Goal: Task Accomplishment & Management: Complete application form

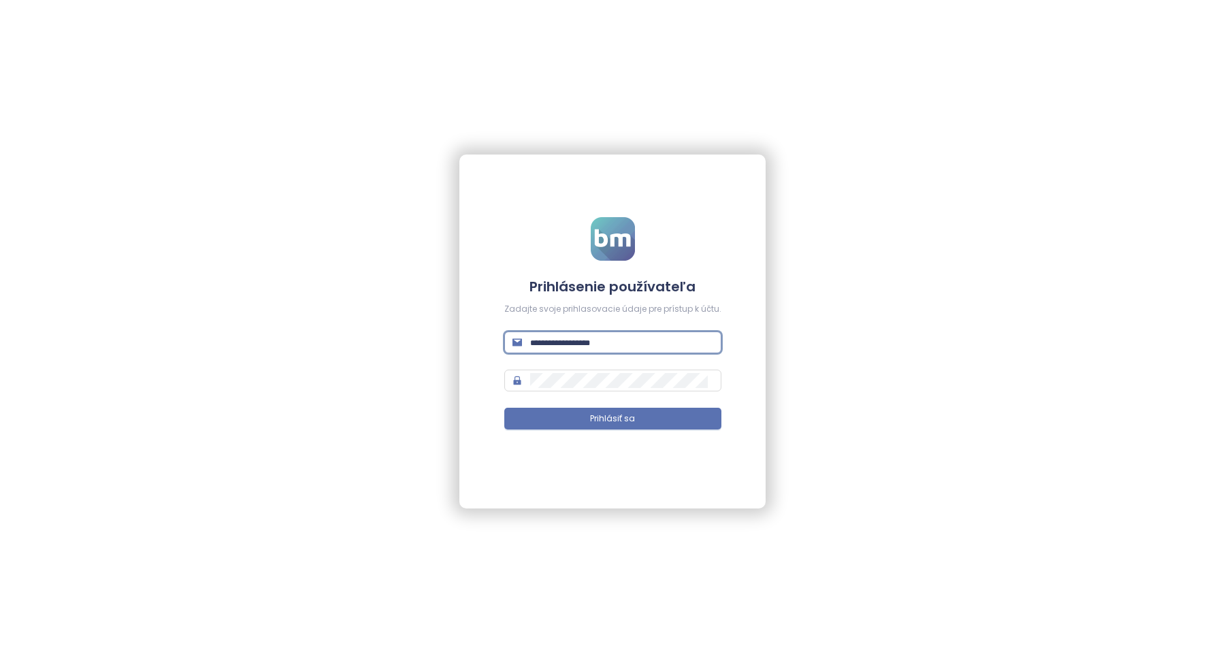
click at [569, 343] on input "text" at bounding box center [621, 342] width 183 height 15
type input "**********"
click at [561, 371] on span at bounding box center [612, 380] width 217 height 22
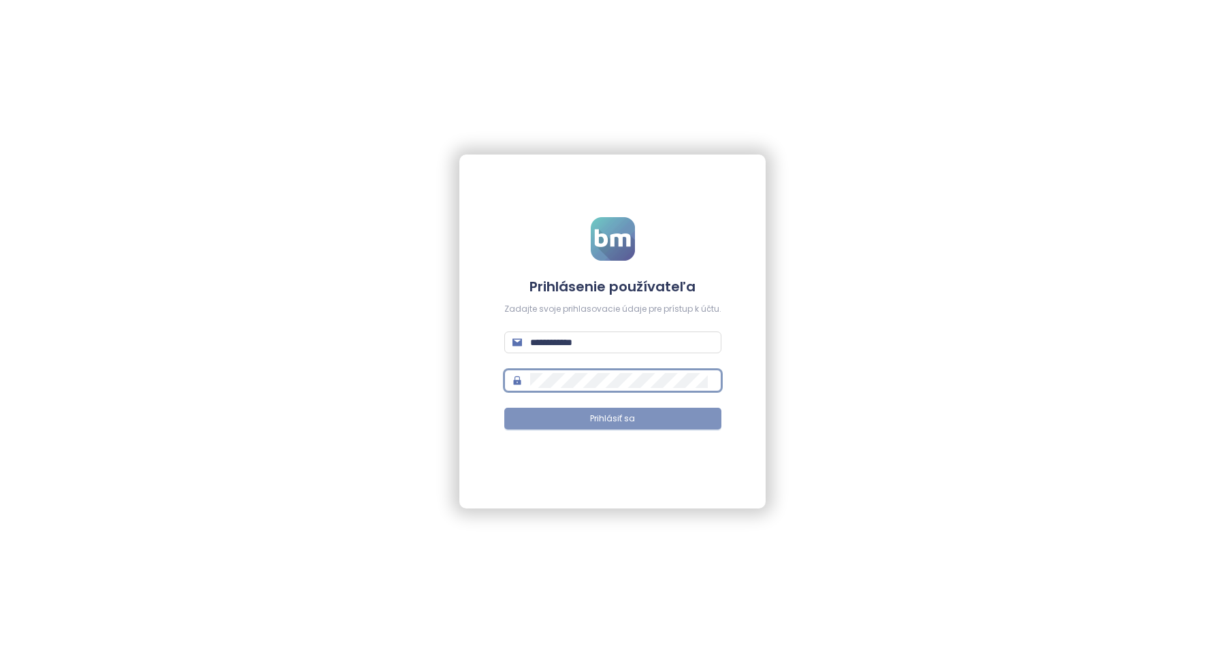
click at [586, 413] on button "Prihlásiť sa" at bounding box center [612, 419] width 217 height 22
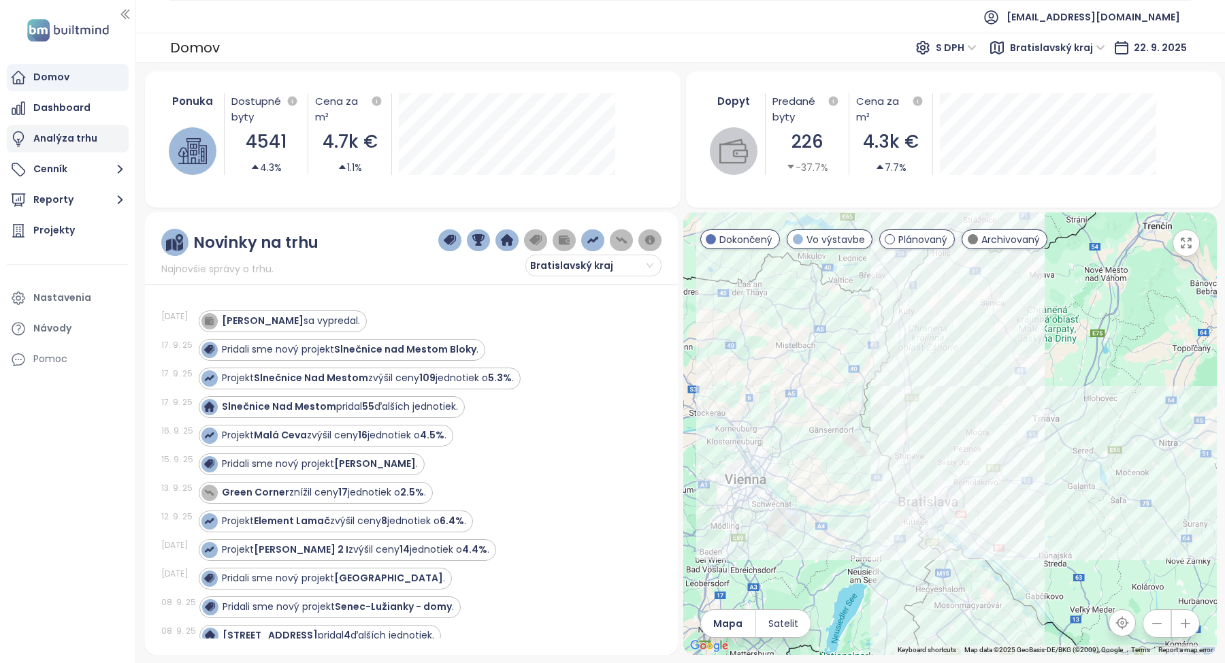
click at [53, 136] on div "Analýza trhu" at bounding box center [65, 138] width 64 height 17
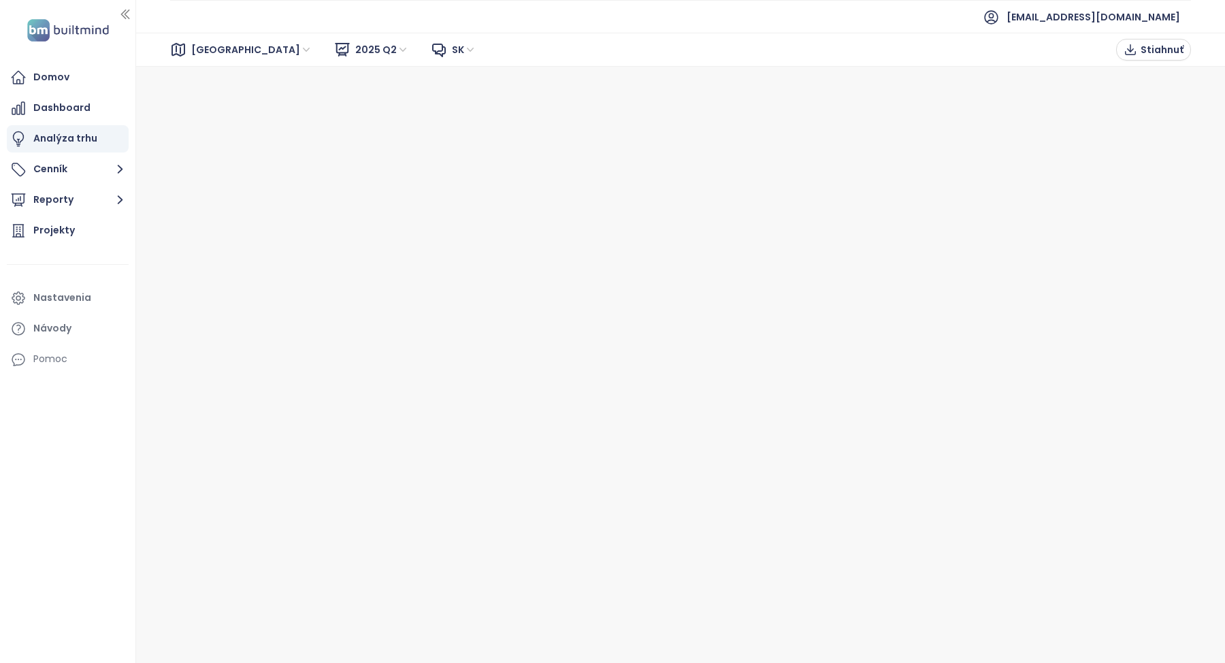
click at [355, 50] on span "2025 Q2" at bounding box center [382, 49] width 54 height 20
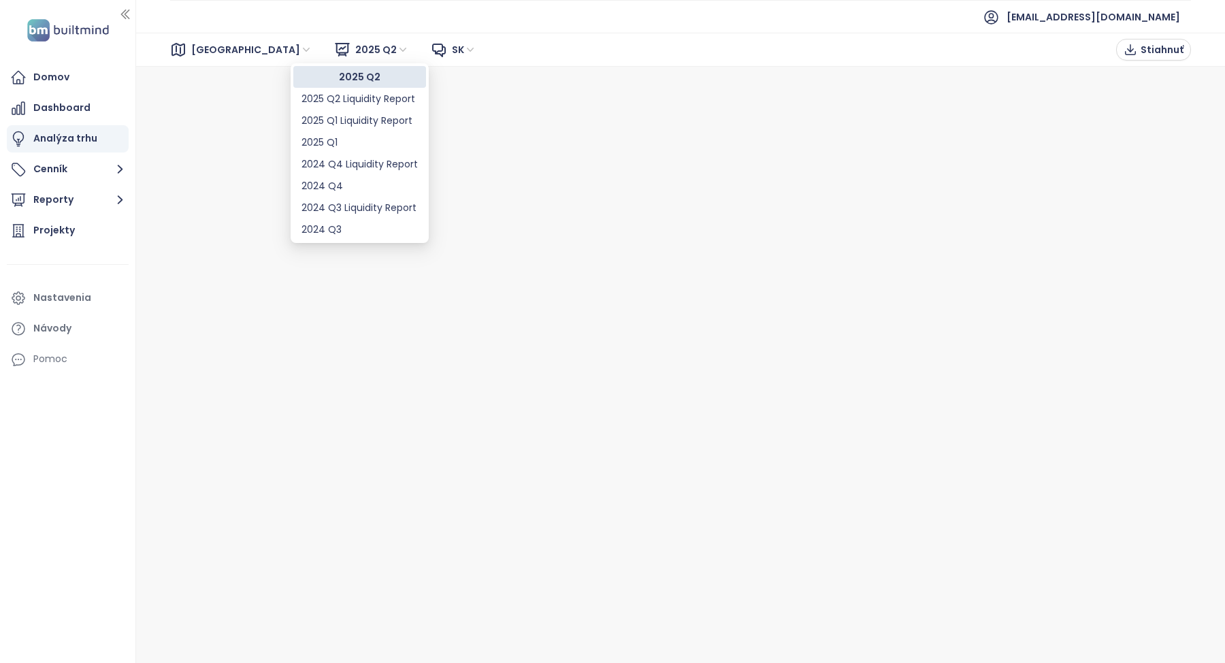
click at [218, 34] on div "[GEOGRAPHIC_DATA] 2025 Q2 2025 Q2 sk Stiahnuť" at bounding box center [680, 50] width 1089 height 34
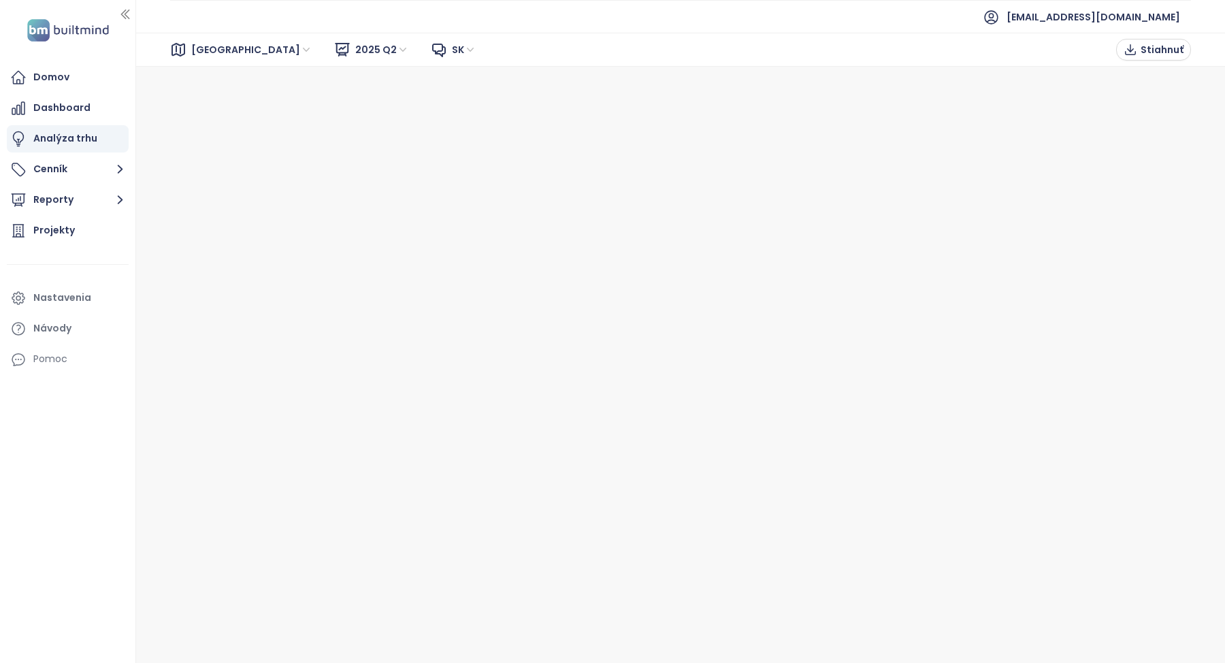
click at [218, 45] on span "[GEOGRAPHIC_DATA]" at bounding box center [251, 49] width 121 height 20
click at [218, 75] on div "[GEOGRAPHIC_DATA]" at bounding box center [251, 76] width 109 height 15
click at [452, 47] on span "sk" at bounding box center [464, 49] width 24 height 20
click at [78, 195] on button "Reporty" at bounding box center [68, 199] width 122 height 27
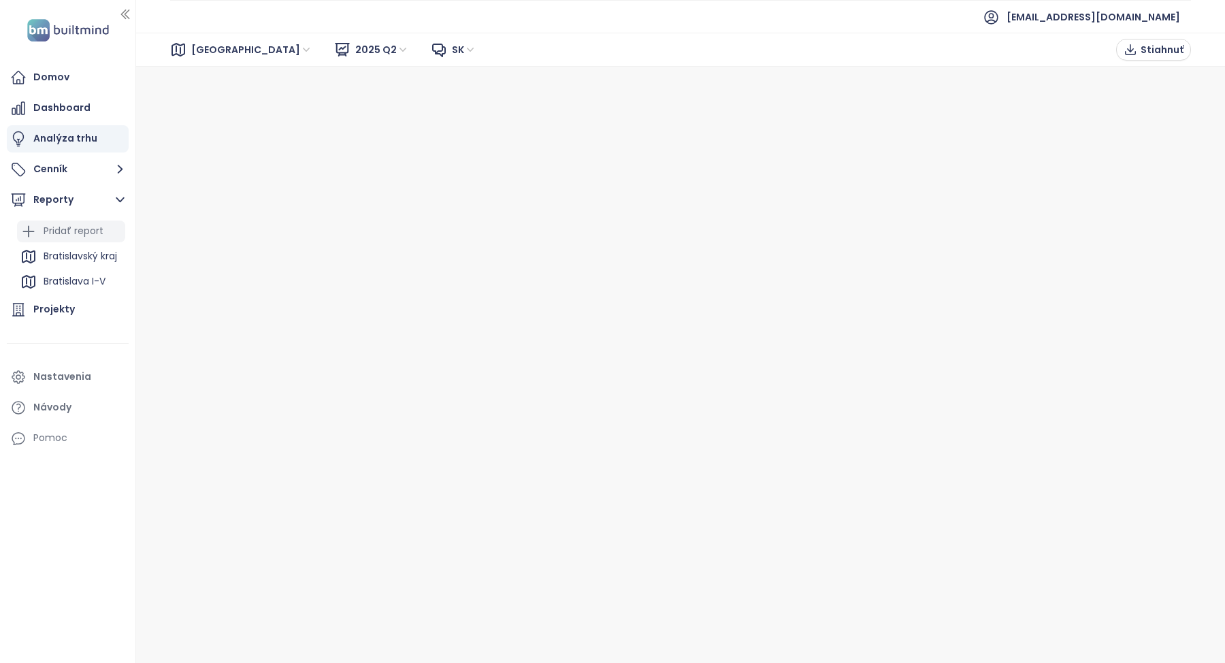
click at [71, 233] on div "Pridať report" at bounding box center [74, 230] width 60 height 17
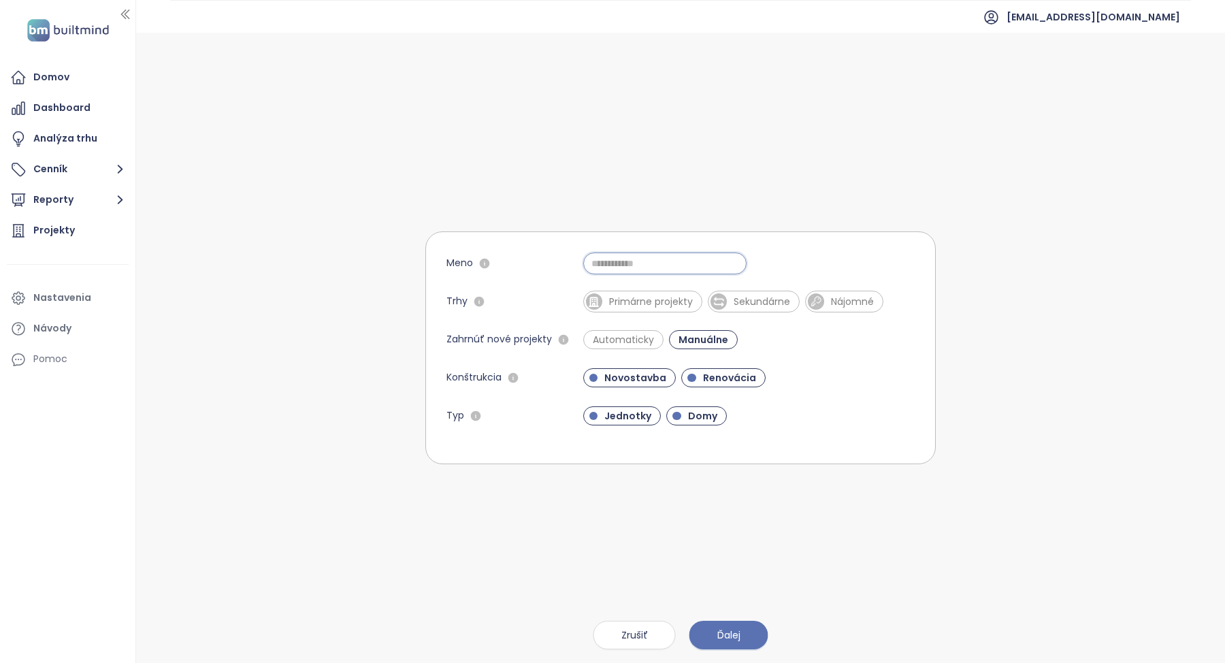
click at [618, 267] on input "Meno" at bounding box center [664, 263] width 163 height 22
type input "*********"
click at [624, 300] on span "Primárne projekty" at bounding box center [650, 302] width 97 height 14
click at [615, 340] on span "Automaticky" at bounding box center [623, 340] width 75 height 14
click at [616, 380] on span "Novostavba" at bounding box center [635, 378] width 76 height 14
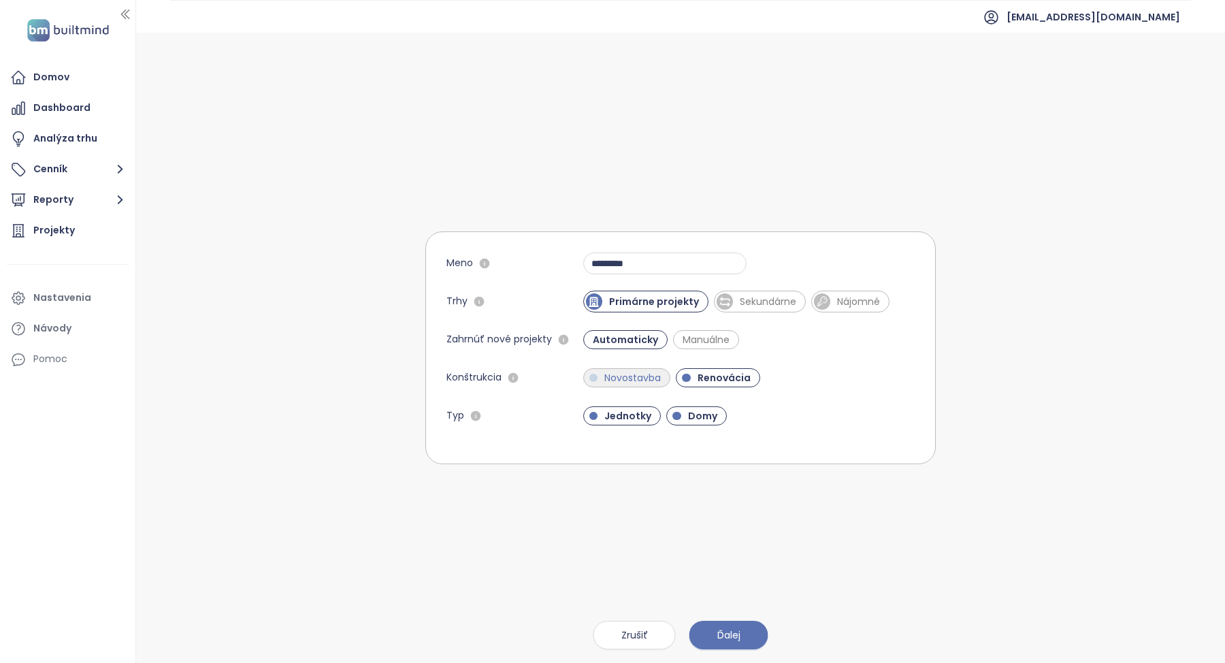
click at [648, 380] on span "Novostavba" at bounding box center [632, 378] width 70 height 14
click at [710, 380] on span "Renovácia" at bounding box center [729, 378] width 67 height 14
click at [687, 413] on span "Domy" at bounding box center [702, 416] width 43 height 14
click at [715, 628] on button "Ďalej" at bounding box center [728, 634] width 79 height 29
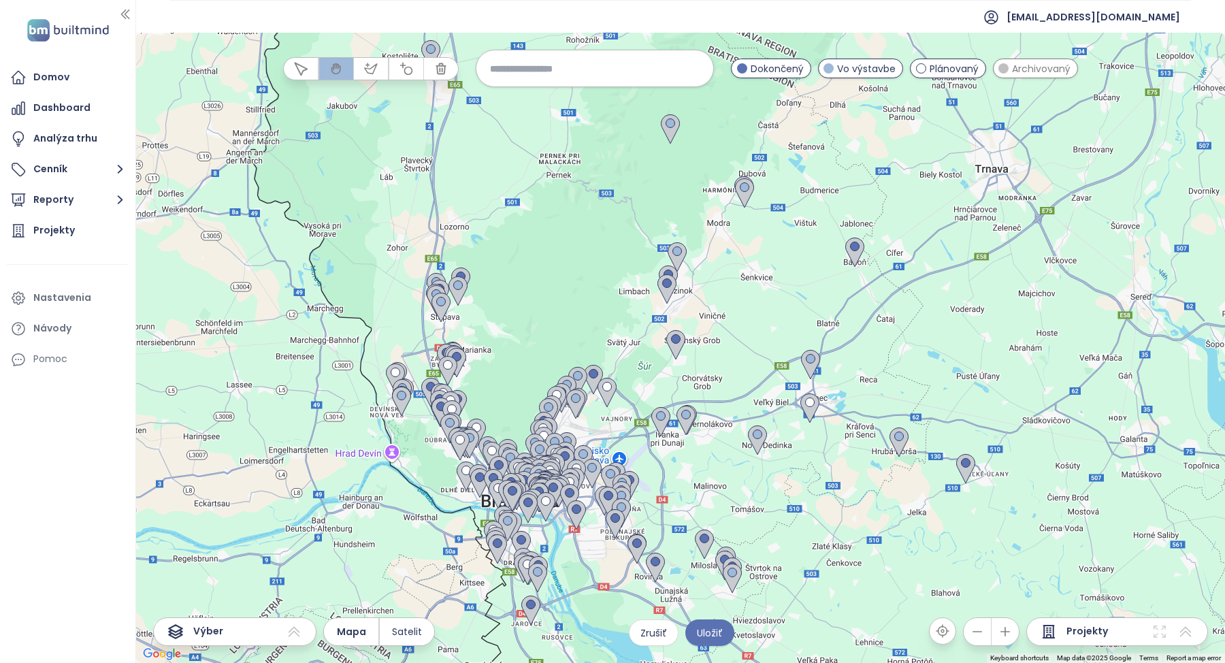
click at [552, 74] on input at bounding box center [595, 68] width 210 height 29
type input "*****"
click at [533, 94] on span "Petržalka" at bounding box center [511, 101] width 70 height 22
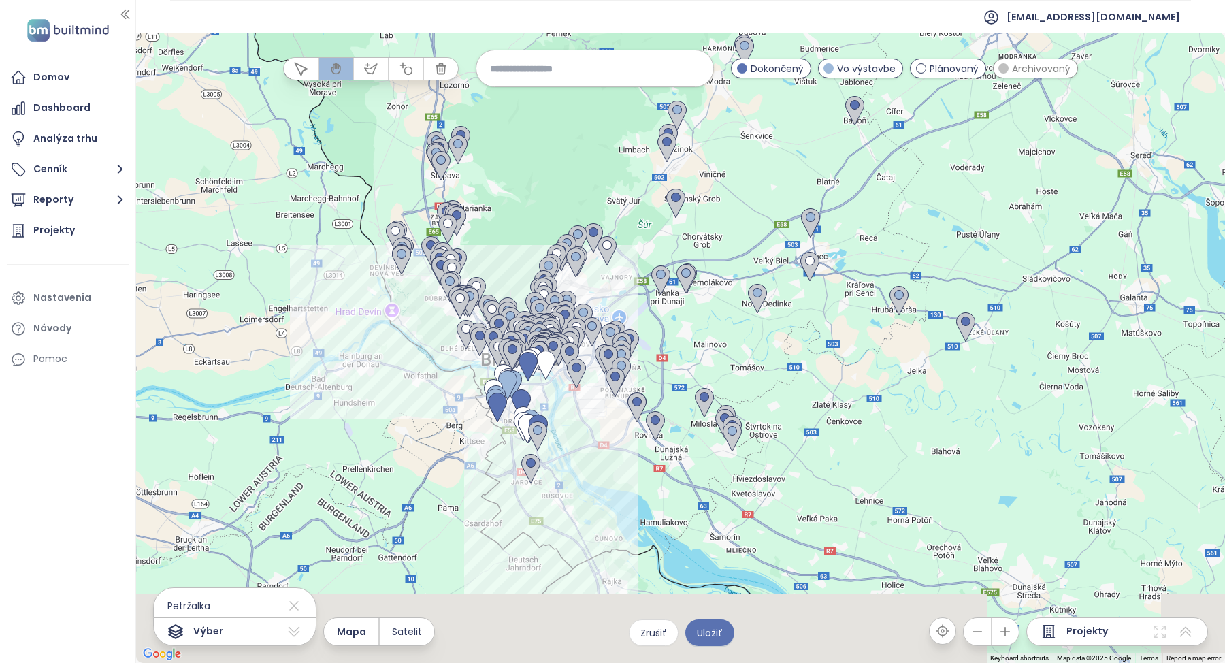
drag, startPoint x: 536, startPoint y: 360, endPoint x: 536, endPoint y: 217, distance: 142.9
click at [536, 216] on div at bounding box center [680, 348] width 1089 height 630
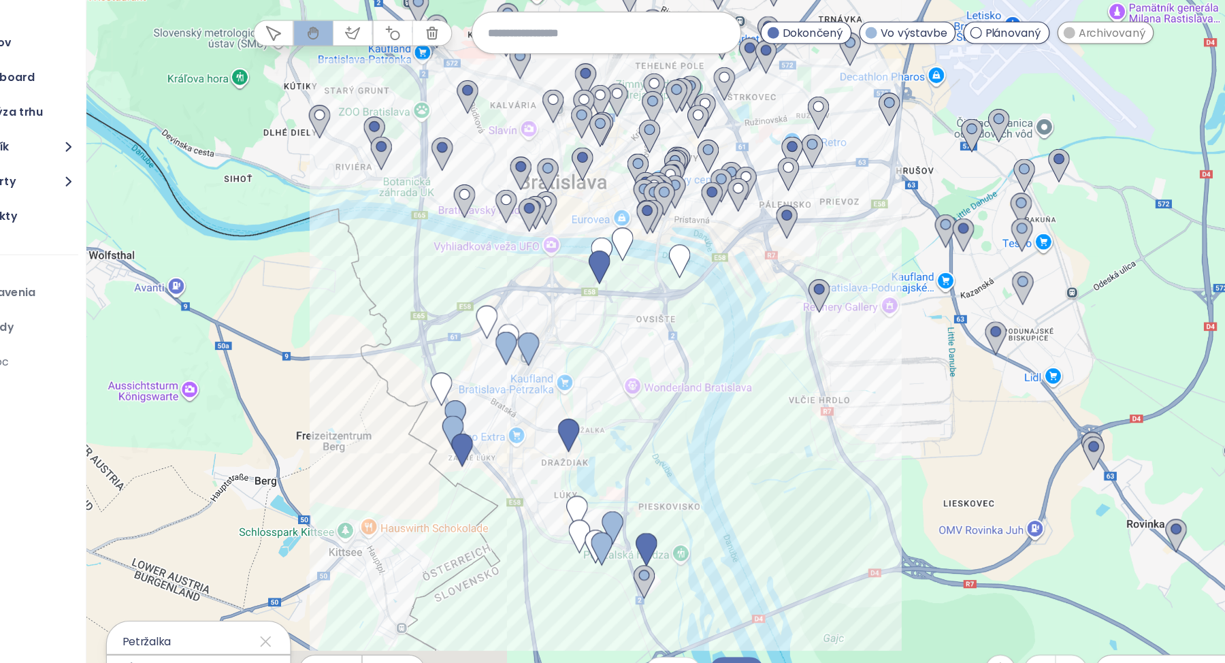
drag, startPoint x: 543, startPoint y: 388, endPoint x: 543, endPoint y: 156, distance: 232.0
click at [543, 156] on div at bounding box center [680, 348] width 1089 height 630
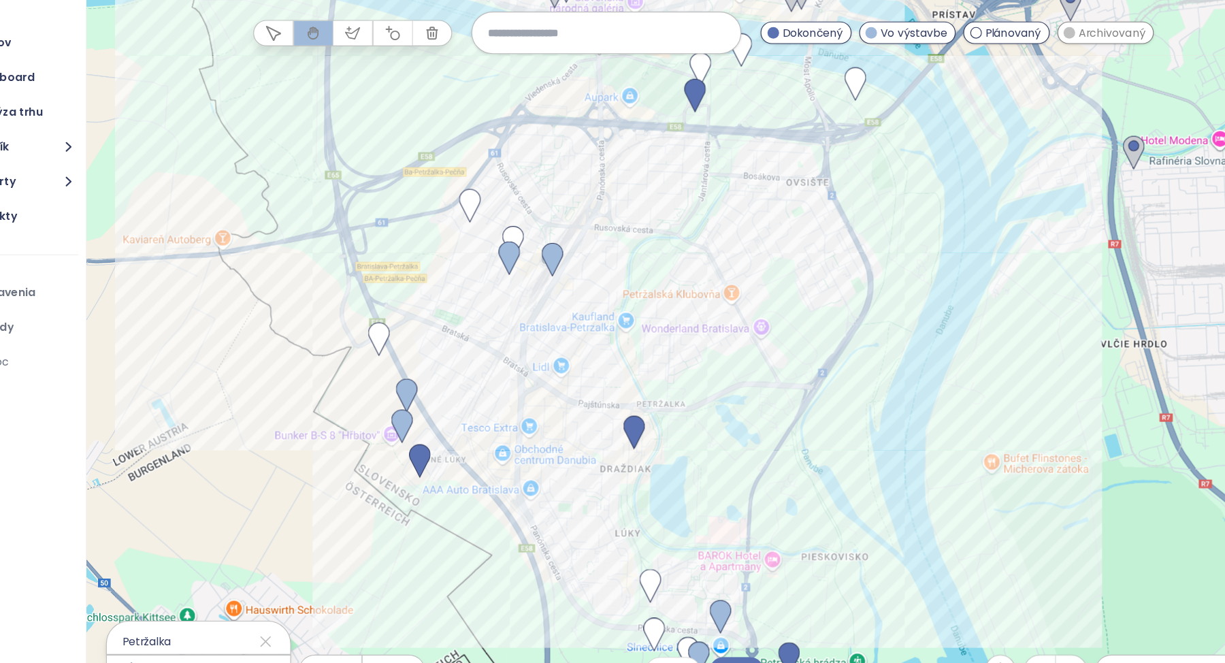
drag, startPoint x: 538, startPoint y: 369, endPoint x: 580, endPoint y: 178, distance: 195.0
click at [580, 178] on div at bounding box center [680, 348] width 1089 height 630
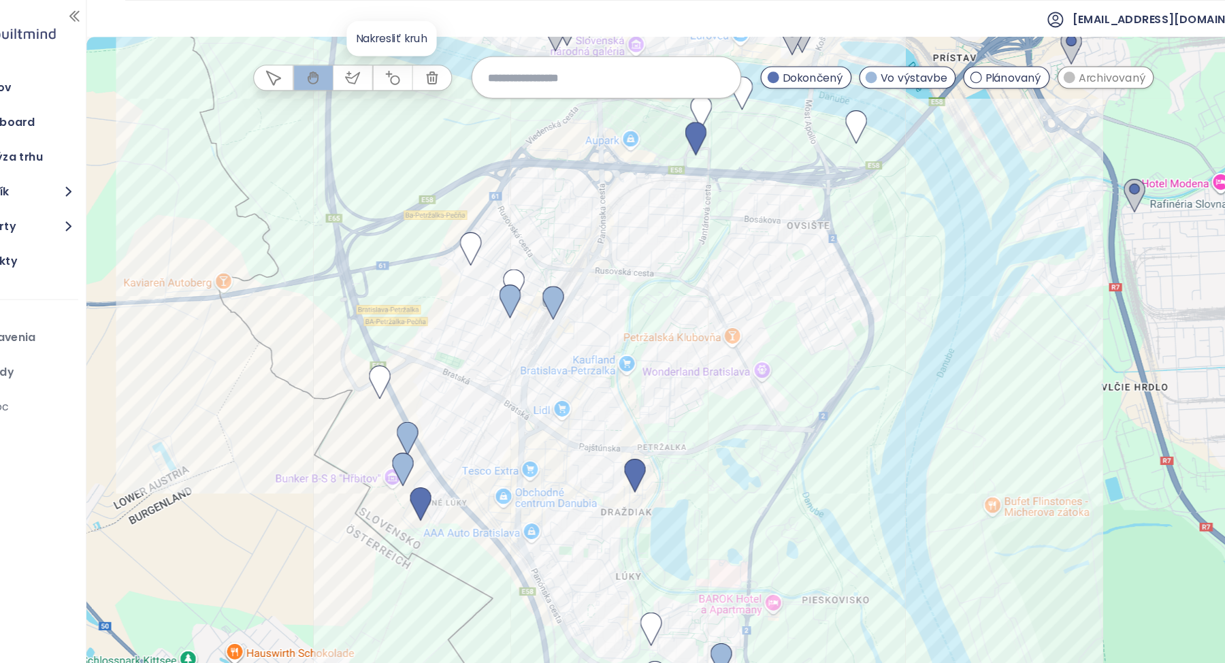
click at [405, 68] on icon "button" at bounding box center [405, 68] width 12 height 12
drag, startPoint x: 410, startPoint y: 127, endPoint x: 532, endPoint y: 237, distance: 164.3
click at [532, 237] on div at bounding box center [680, 348] width 1089 height 630
drag, startPoint x: 459, startPoint y: 161, endPoint x: 502, endPoint y: 201, distance: 59.2
click at [502, 201] on div at bounding box center [680, 348] width 1089 height 630
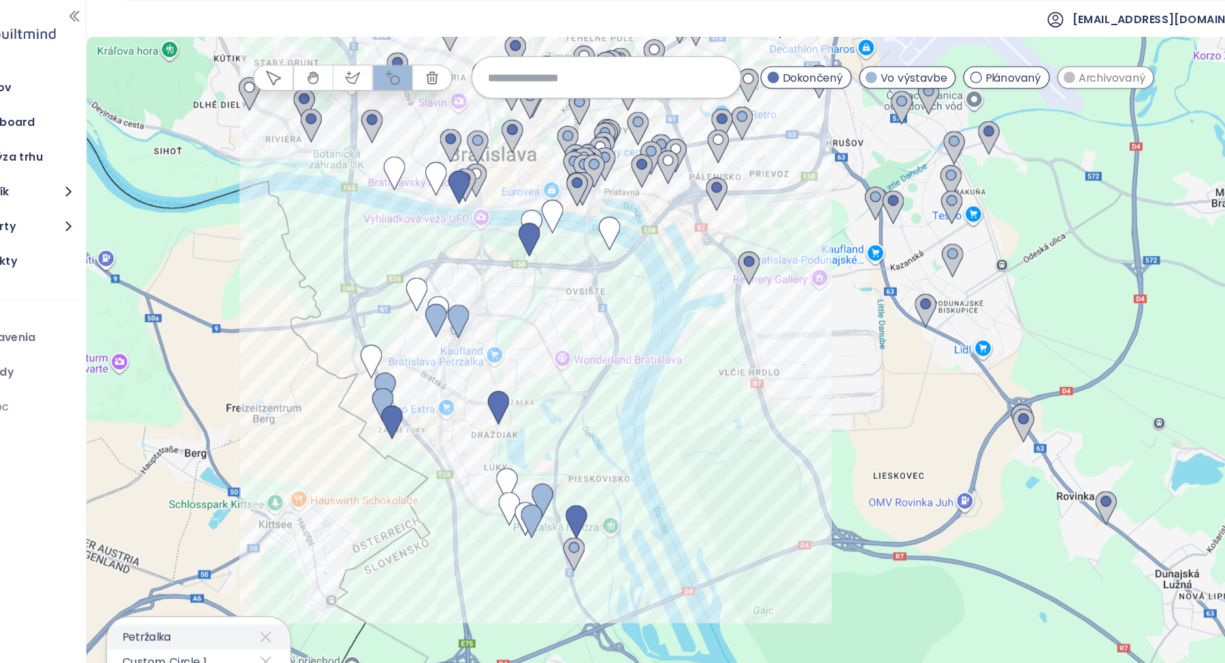
click at [289, 560] on icon at bounding box center [294, 562] width 10 height 10
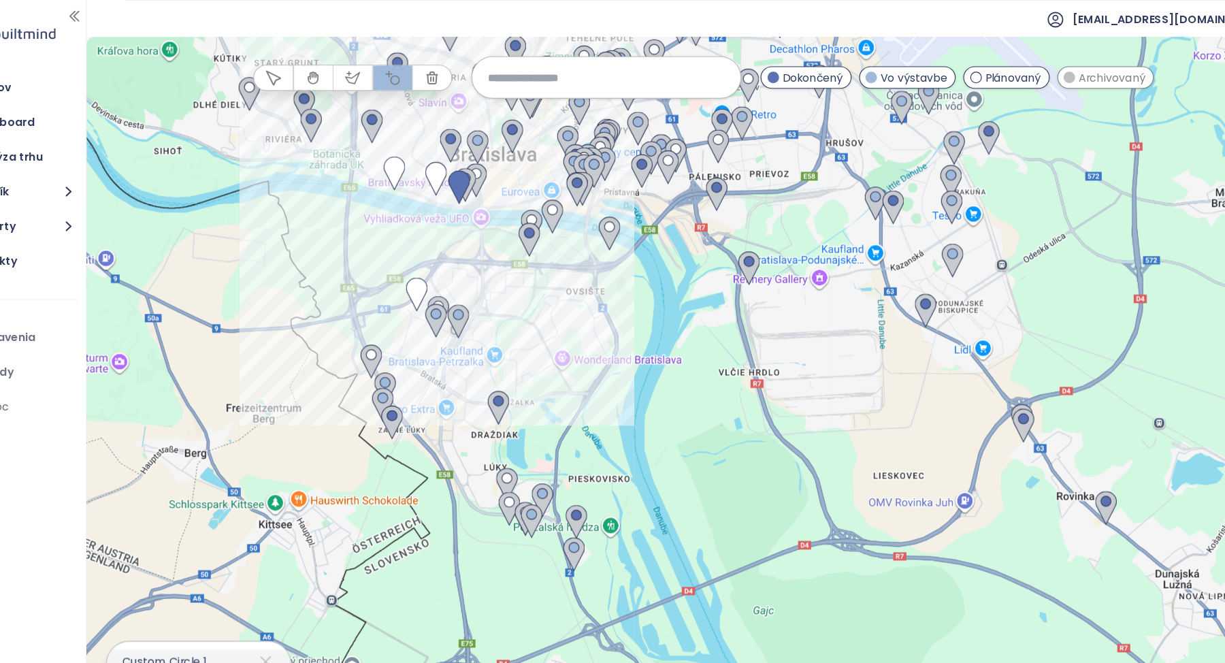
click at [258, 578] on div "Custom Circle 1" at bounding box center [235, 584] width 162 height 22
click at [342, 70] on button "button" at bounding box center [336, 69] width 34 height 22
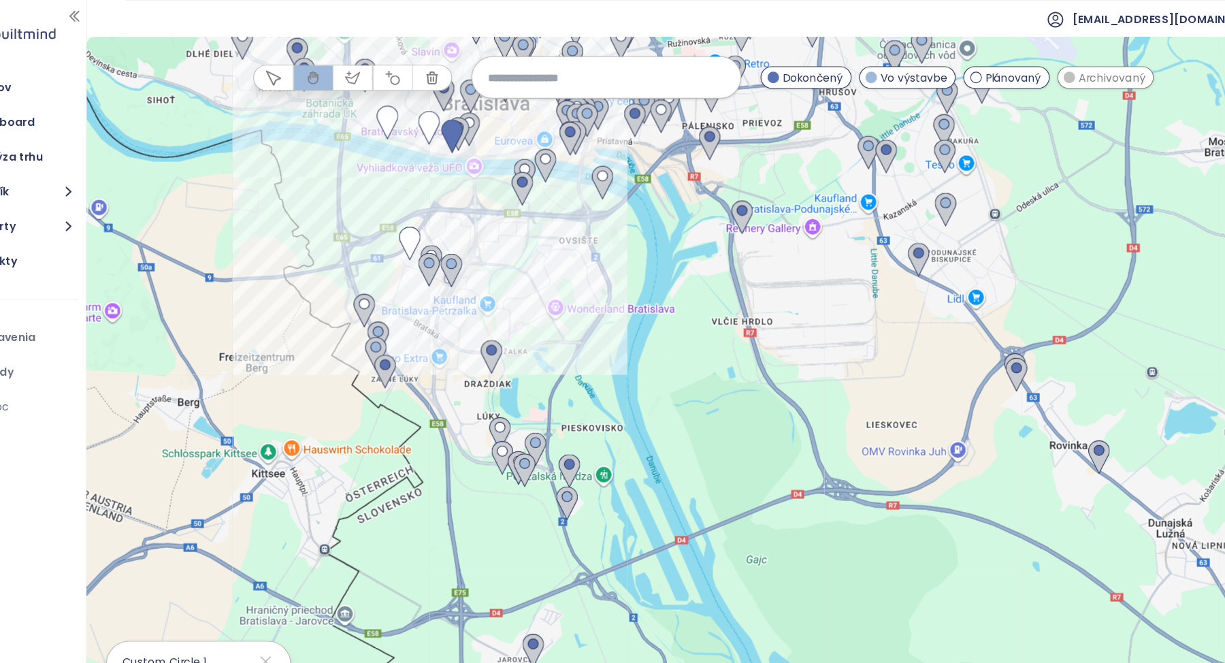
drag, startPoint x: 360, startPoint y: 186, endPoint x: 355, endPoint y: 141, distance: 45.2
click at [355, 141] on div at bounding box center [680, 348] width 1089 height 630
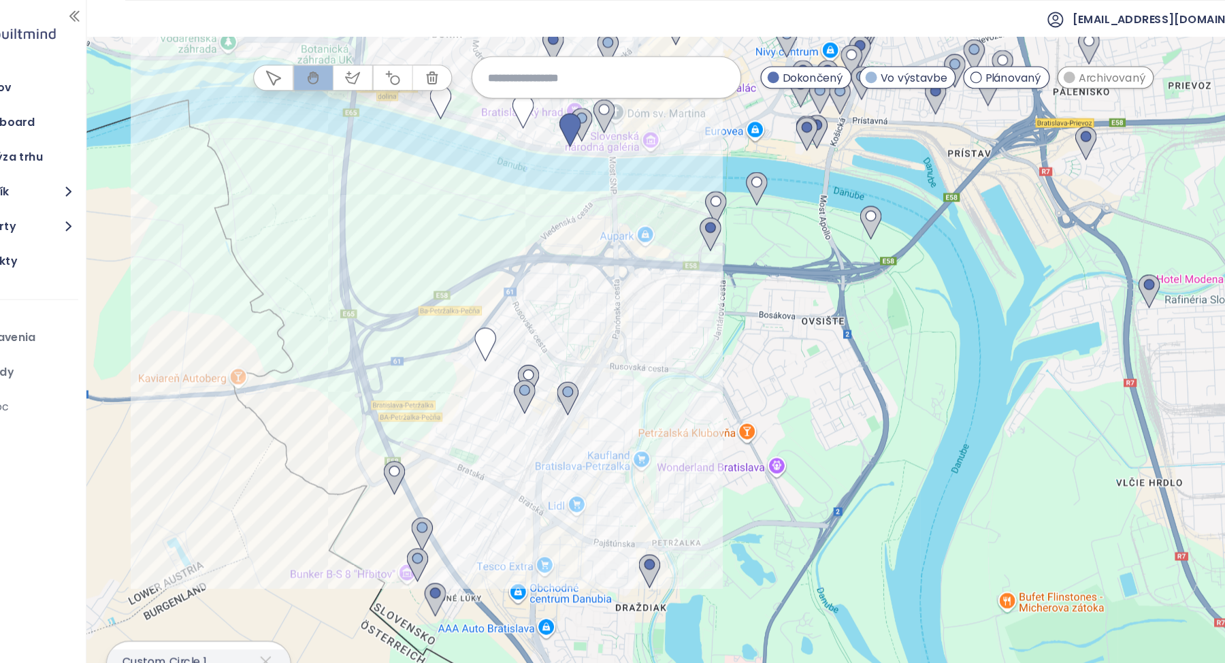
click at [289, 581] on icon at bounding box center [294, 584] width 10 height 10
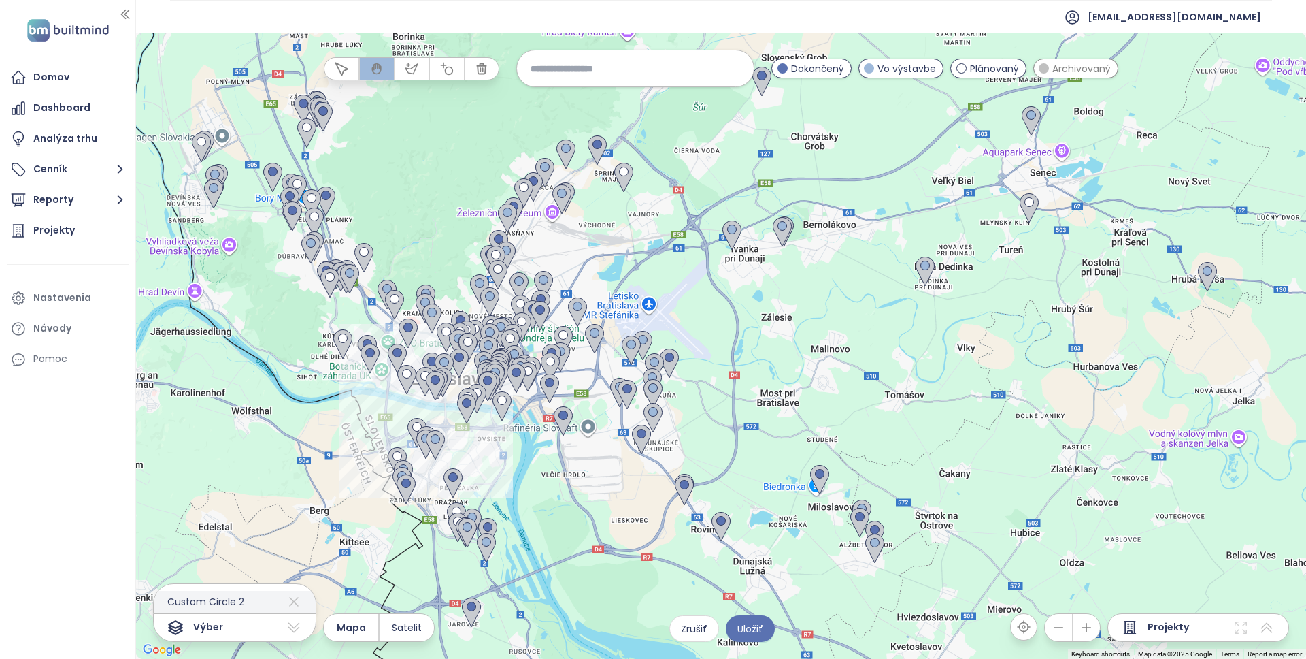
click at [289, 601] on icon at bounding box center [294, 602] width 10 height 10
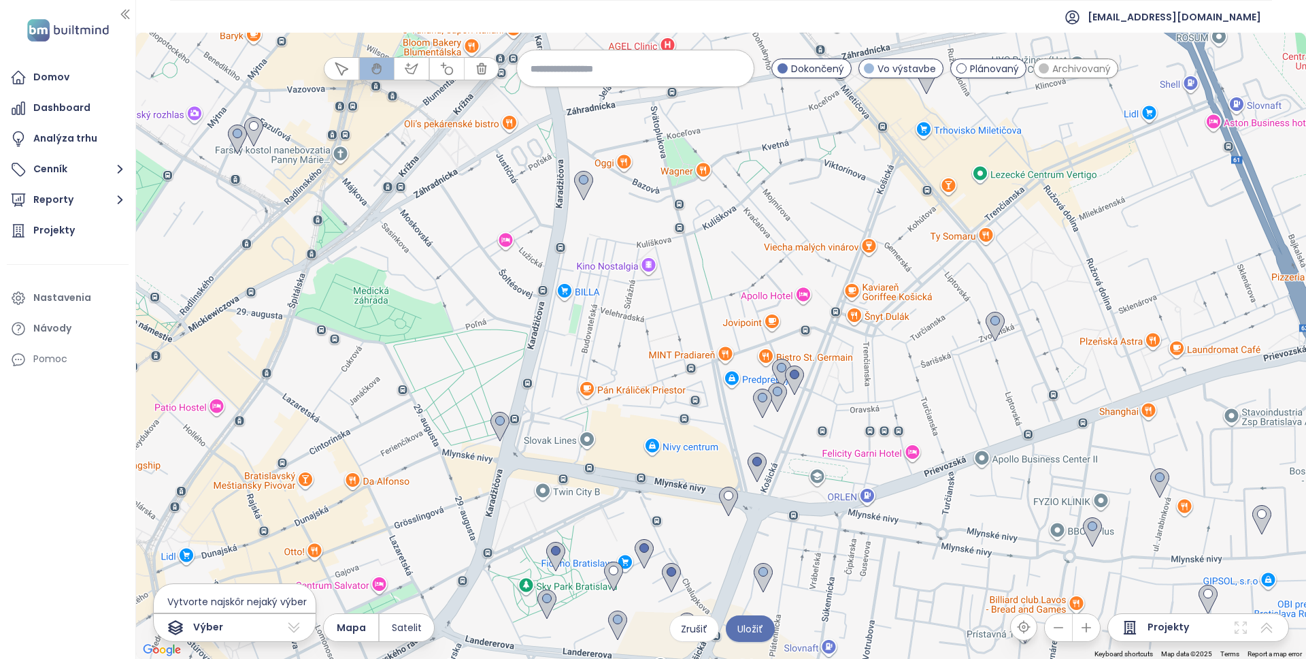
drag, startPoint x: 362, startPoint y: 488, endPoint x: 458, endPoint y: 150, distance: 350.8
click at [456, 153] on div at bounding box center [721, 346] width 1170 height 626
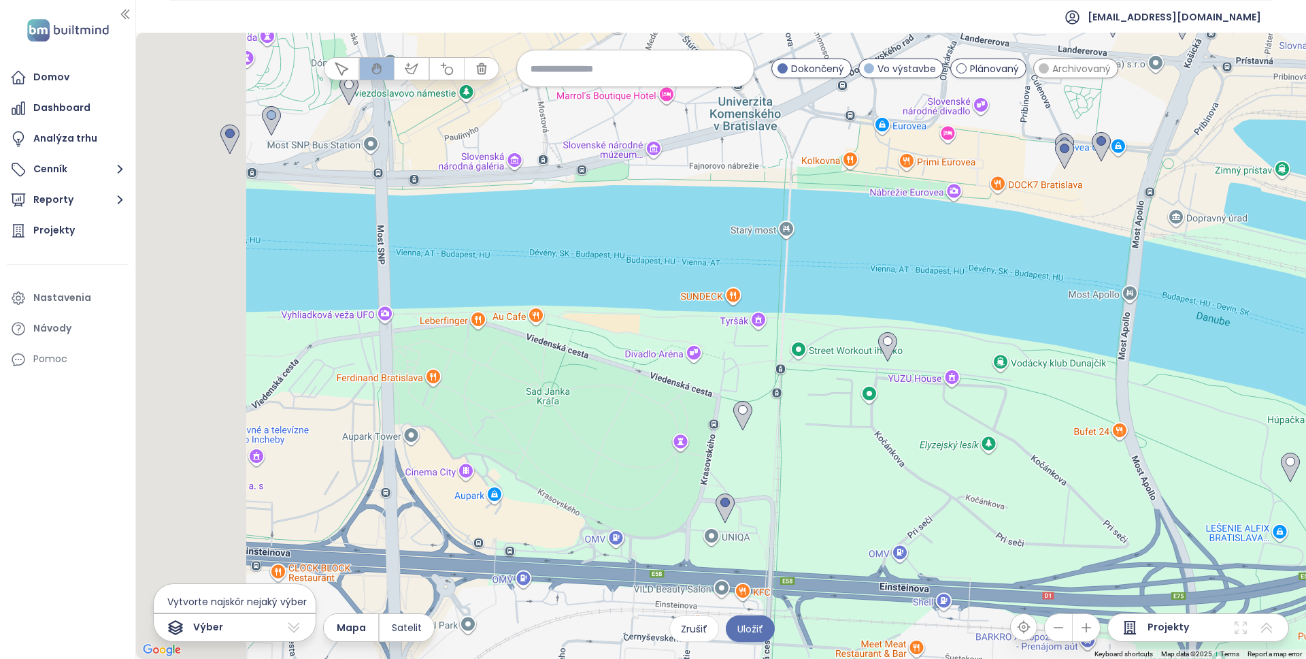
drag, startPoint x: 413, startPoint y: 340, endPoint x: 735, endPoint y: 235, distance: 338.2
click at [735, 235] on div at bounding box center [721, 346] width 1170 height 626
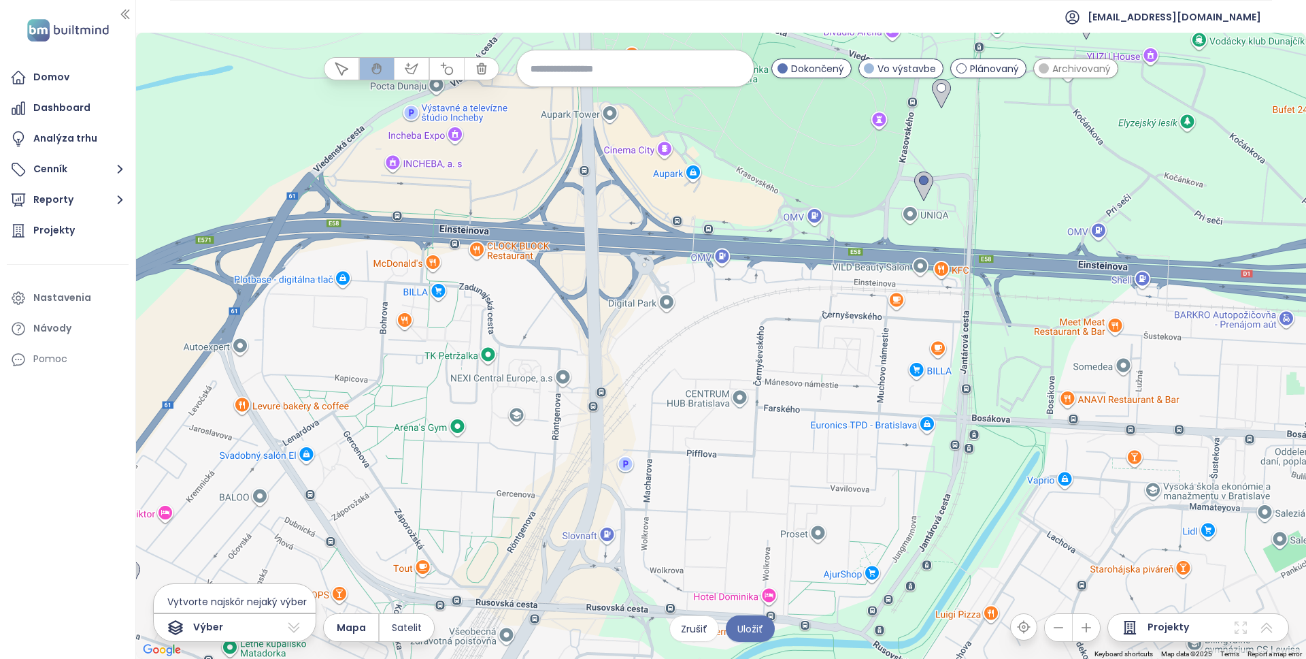
drag, startPoint x: 638, startPoint y: 457, endPoint x: 655, endPoint y: 149, distance: 308.0
click at [655, 149] on div at bounding box center [721, 346] width 1170 height 626
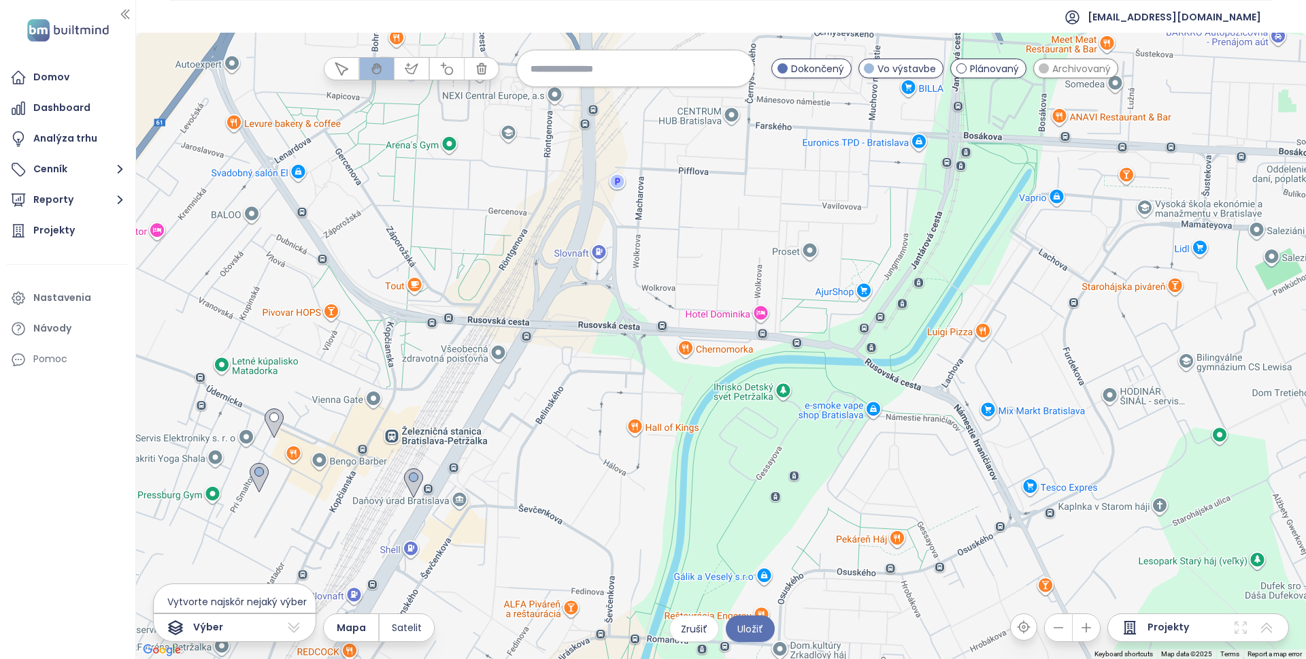
drag, startPoint x: 596, startPoint y: 436, endPoint x: 601, endPoint y: 299, distance: 136.8
click at [601, 299] on div at bounding box center [721, 346] width 1170 height 626
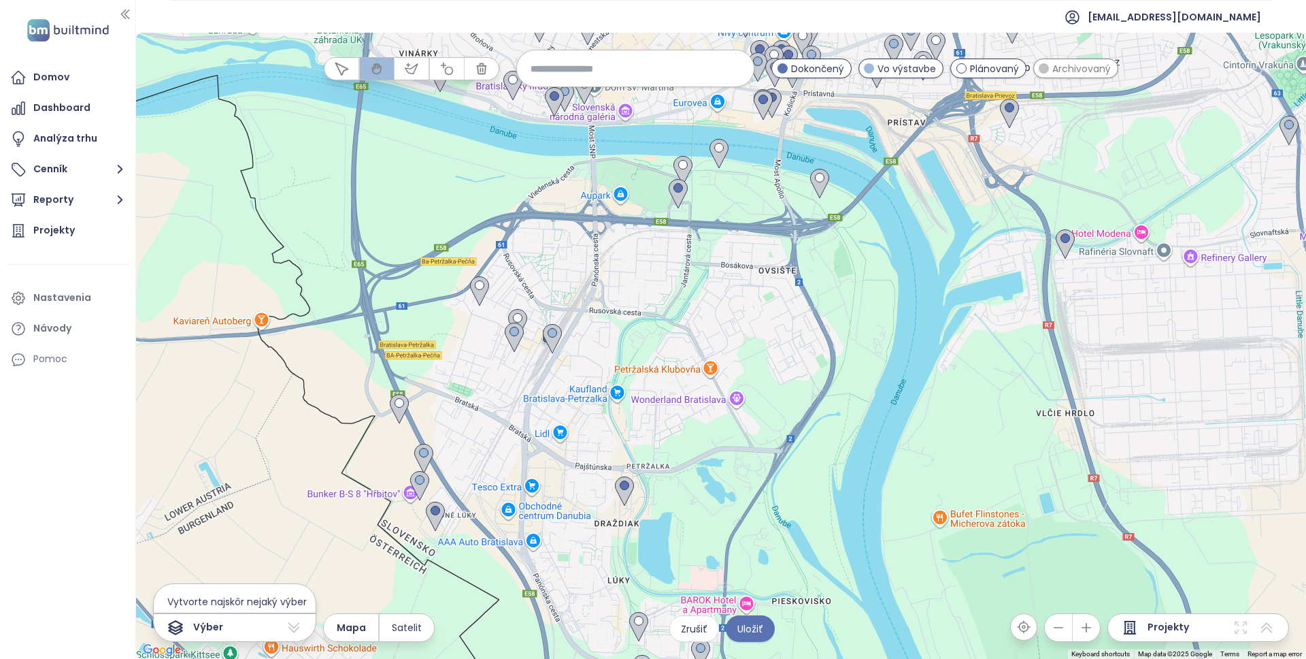
click at [440, 66] on icon "button" at bounding box center [447, 69] width 14 height 14
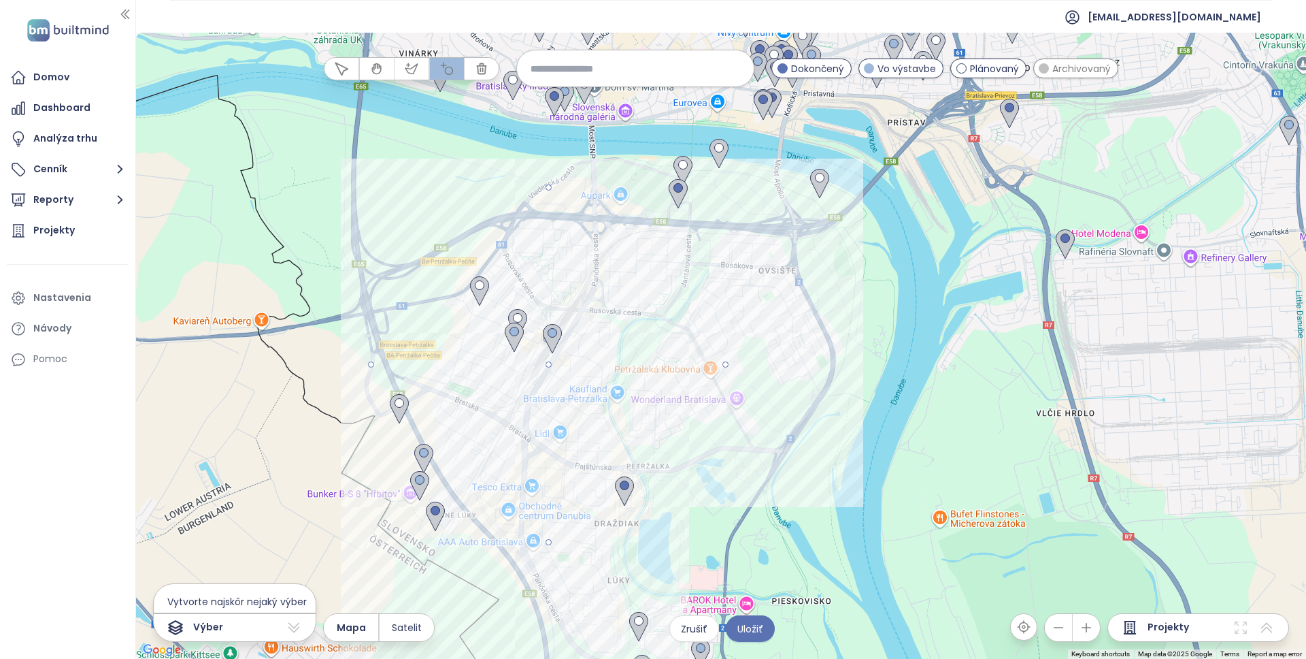
drag, startPoint x: 543, startPoint y: 362, endPoint x: 696, endPoint y: 464, distance: 184.0
click at [696, 464] on div at bounding box center [721, 346] width 1170 height 626
click at [755, 631] on span "Uložiť" at bounding box center [751, 628] width 26 height 15
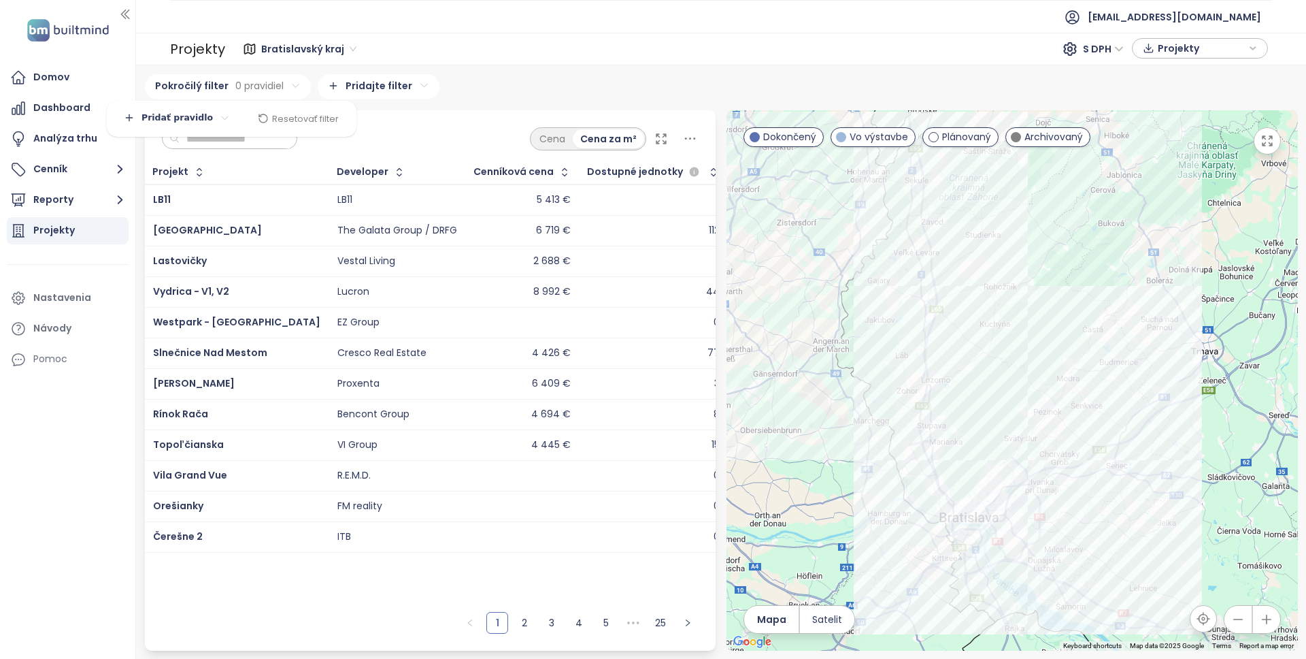
click at [276, 86] on html "Domov Dashboard Analýza trhu Cenník Reporty Projekty Nastavenia Návody Pomoc [E…" at bounding box center [653, 329] width 1306 height 659
click at [172, 112] on html "Domov Dashboard Analýza trhu Cenník Reporty Projekty Nastavenia Návody Pomoc [E…" at bounding box center [653, 329] width 1306 height 659
click at [161, 148] on span "Pridať pravidlo" at bounding box center [183, 146] width 62 height 12
click at [235, 116] on html "Domov Dashboard Analýza trhu Cenník Reporty Projekty Nastavenia Návody Pomoc [E…" at bounding box center [653, 329] width 1306 height 659
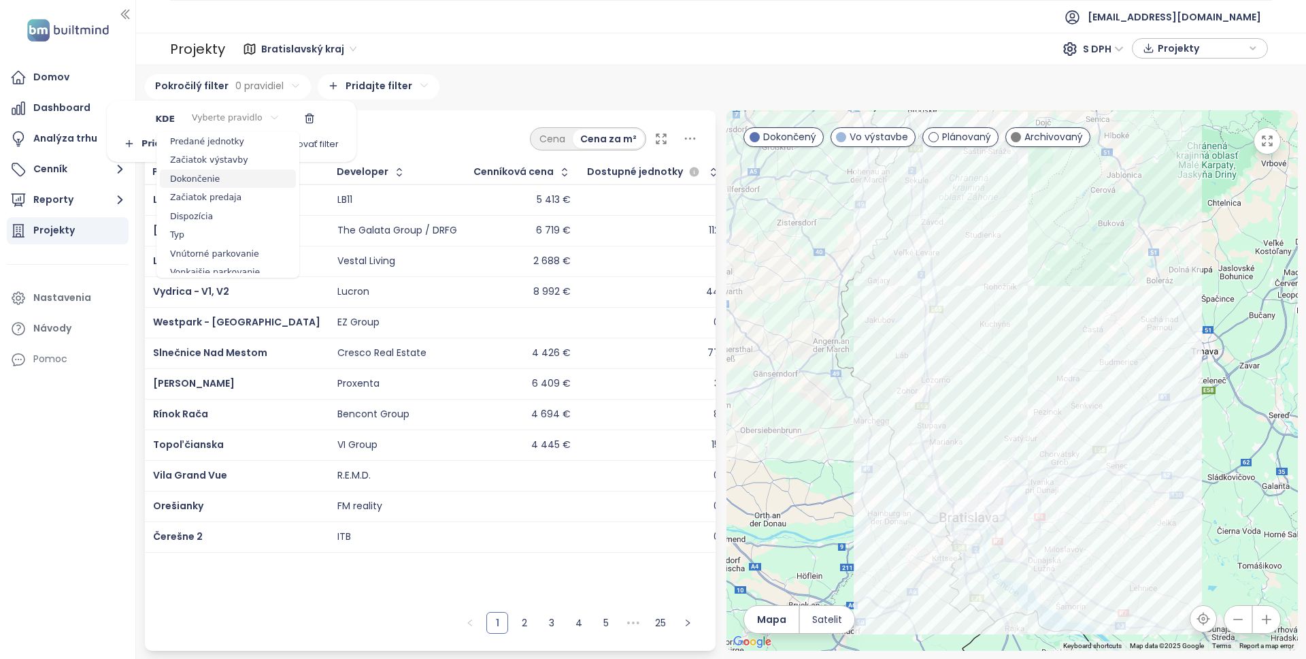
click at [206, 176] on span "Dokončenie" at bounding box center [228, 178] width 136 height 19
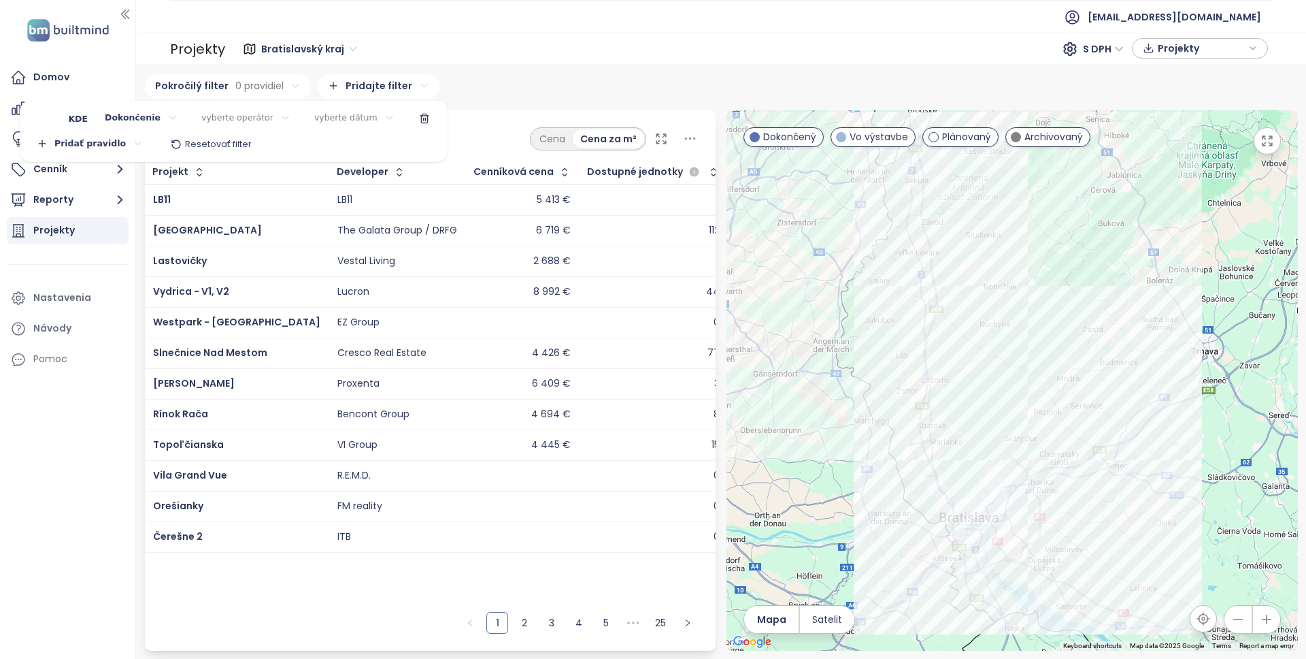
click at [279, 116] on html "Domov Dashboard Analýza trhu Cenník Reporty Projekty Nastavenia Návody Pomoc [E…" at bounding box center [653, 329] width 1306 height 659
click at [281, 116] on html "Domov Dashboard Analýza trhu Cenník Reporty Projekty Nastavenia Návody Pomoc [E…" at bounding box center [653, 329] width 1306 height 659
click at [165, 113] on html "Domov Dashboard Analýza trhu Cenník Reporty Projekty Nastavenia Návody Pomoc [E…" at bounding box center [653, 329] width 1306 height 659
click at [121, 147] on span "Projekt" at bounding box center [133, 146] width 136 height 19
click at [210, 116] on html "Domov Dashboard Analýza trhu Cenník Reporty Projekty Nastavenia Návody Pomoc [E…" at bounding box center [653, 329] width 1306 height 659
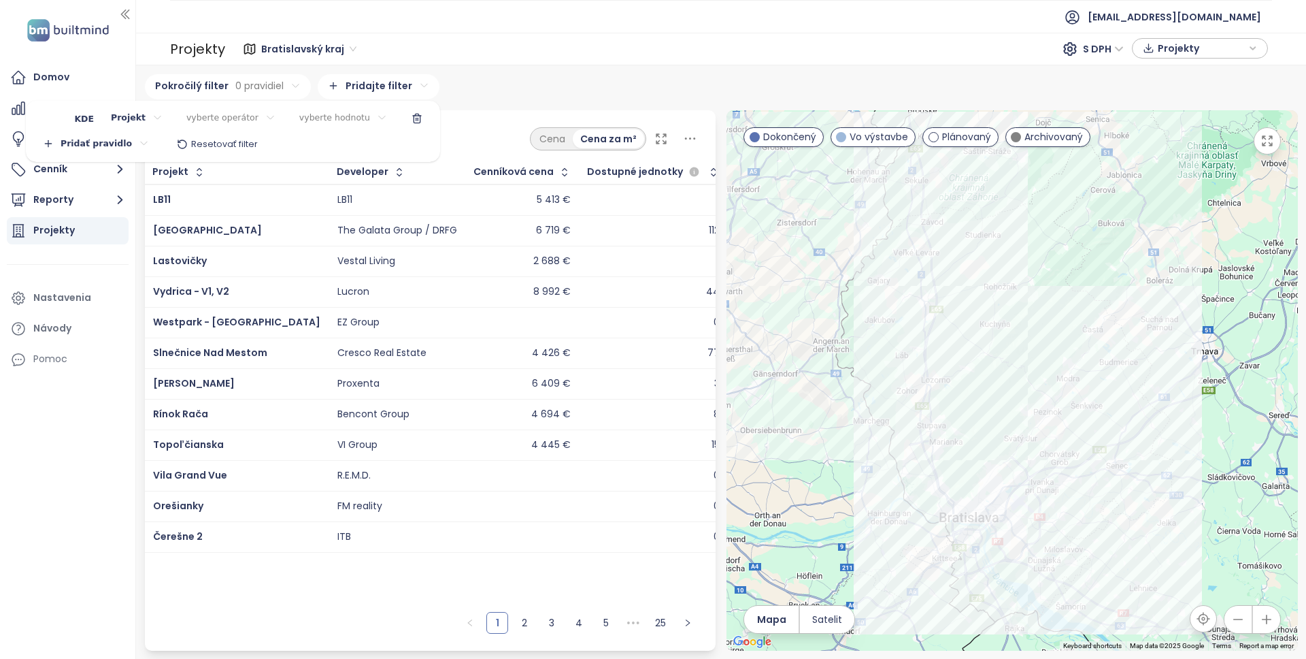
click at [210, 116] on html "Domov Dashboard Analýza trhu Cenník Reporty Projekty Nastavenia Návody Pomoc [E…" at bounding box center [653, 329] width 1306 height 659
click at [148, 114] on html "Domov Dashboard Analýza trhu Cenník Reporty Projekty Nastavenia Návody Pomoc [E…" at bounding box center [653, 329] width 1306 height 659
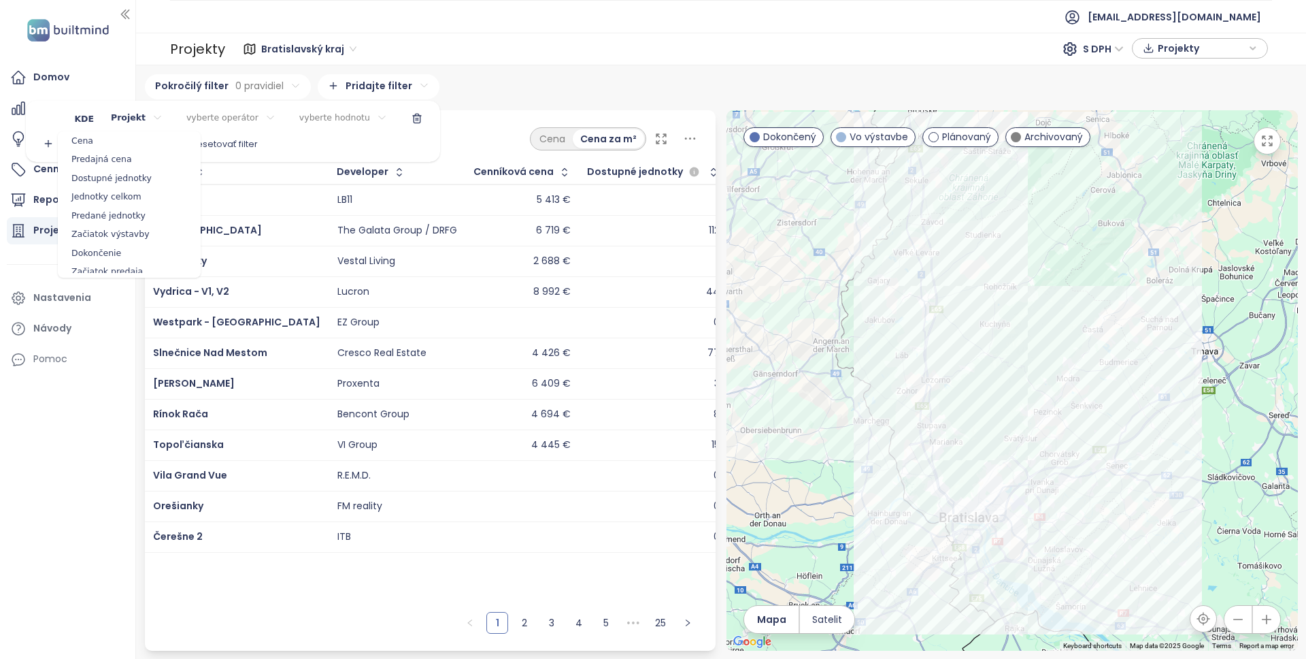
scroll to position [87, 0]
click at [126, 227] on span "Začiatok výstavby" at bounding box center [129, 227] width 136 height 19
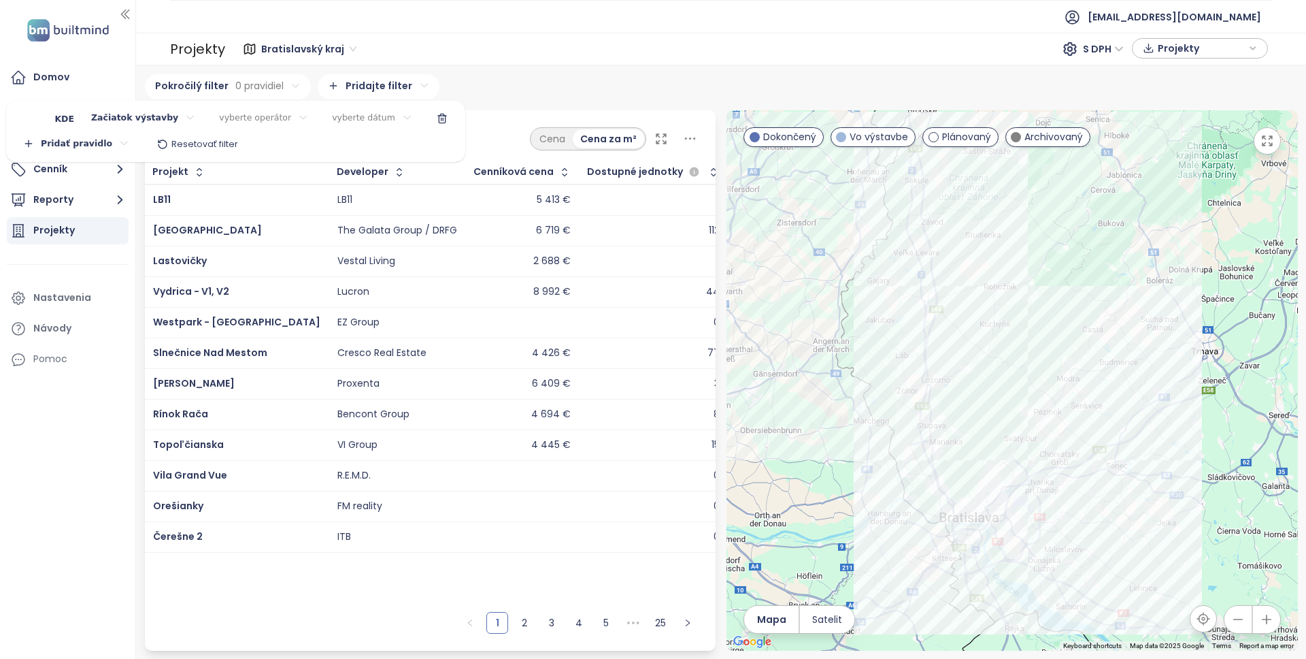
click at [271, 118] on html "Domov Dashboard Analýza trhu Cenník Reporty Projekty Nastavenia Návody Pomoc [E…" at bounding box center [653, 329] width 1306 height 659
click at [166, 115] on html "Domov Dashboard Analýza trhu Cenník Reporty Projekty Nastavenia Návody Pomoc [E…" at bounding box center [653, 329] width 1306 height 659
click at [177, 118] on html "Domov Dashboard Analýza trhu Cenník Reporty Projekty Nastavenia Návody Pomoc [E…" at bounding box center [653, 329] width 1306 height 659
click at [114, 183] on span "Dokončenie" at bounding box center [133, 184] width 136 height 19
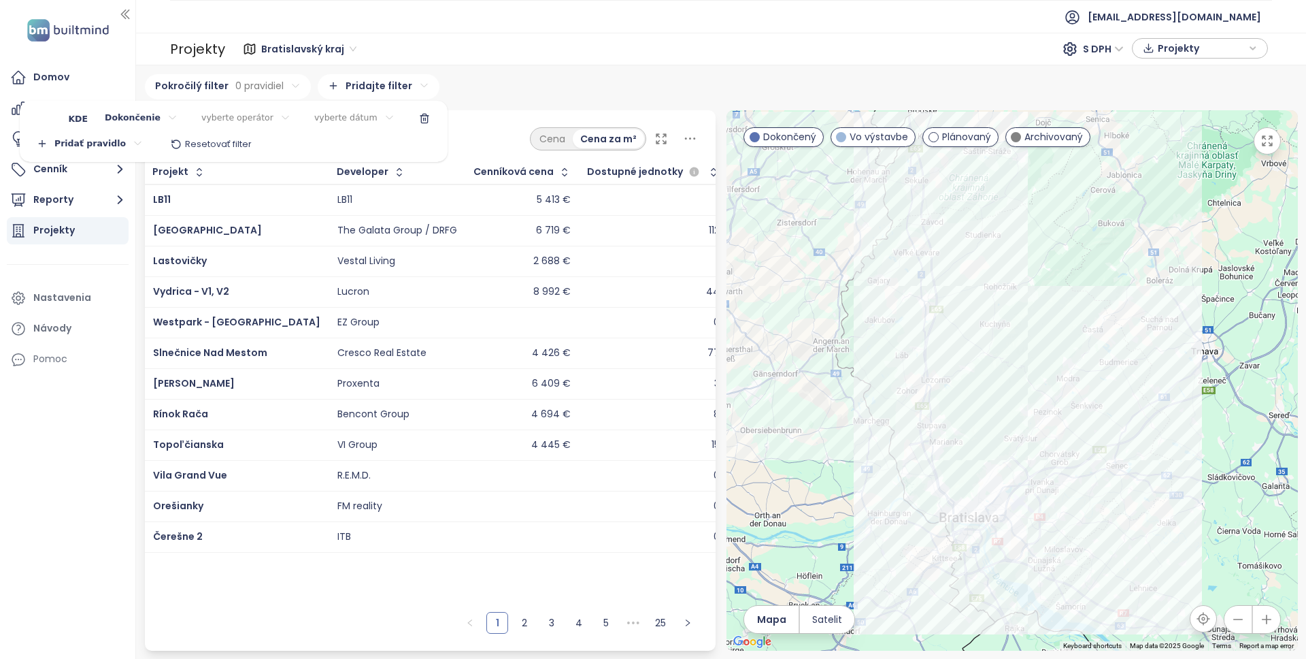
click at [158, 111] on html "Domov Dashboard Analýza trhu Cenník Reporty Projekty Nastavenia Návody Pomoc [E…" at bounding box center [653, 329] width 1306 height 659
click at [127, 193] on span "Dispozícia" at bounding box center [133, 193] width 136 height 19
click at [237, 122] on html "Domov Dashboard Analýza trhu Cenník Reporty Projekty Nastavenia Návody Pomoc [E…" at bounding box center [653, 329] width 1306 height 659
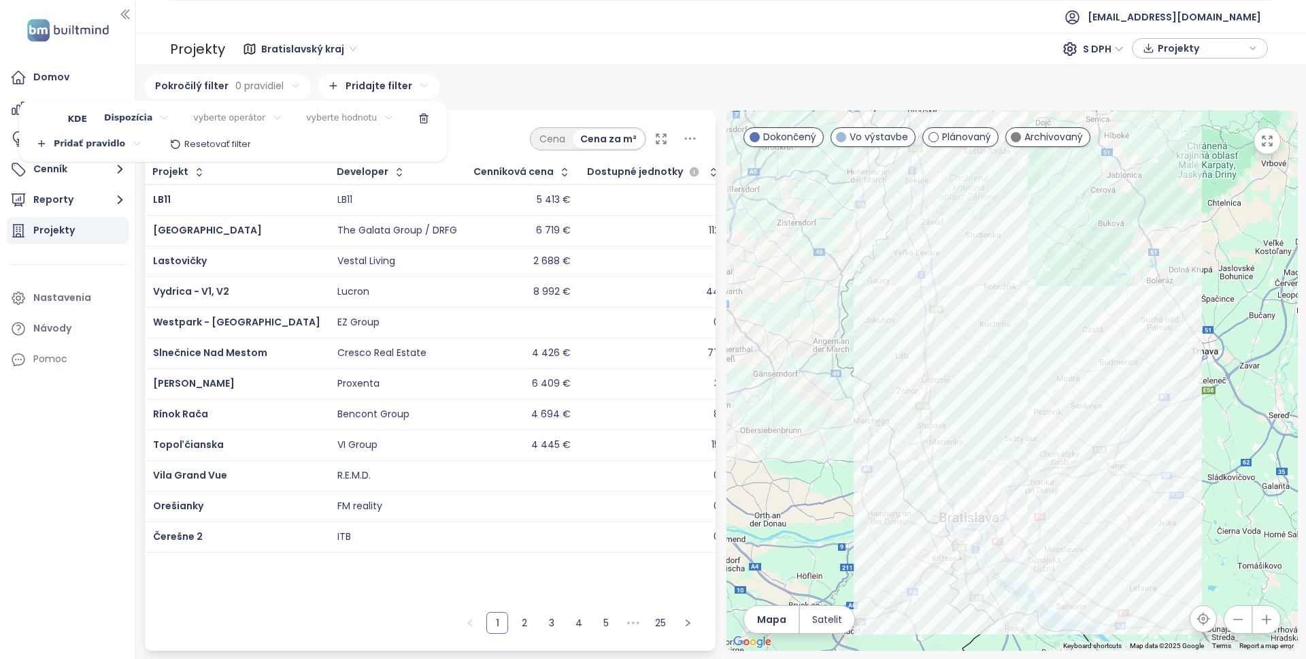
click at [363, 125] on html "Domov Dashboard Analýza trhu Cenník Reporty Projekty Nastavenia Návody Pomoc [E…" at bounding box center [653, 329] width 1306 height 659
click at [418, 123] on icon "button" at bounding box center [423, 118] width 11 height 11
click at [404, 89] on html "Domov Dashboard Analýza trhu Cenník Reporty Projekty Nastavenia Návody Pomoc [E…" at bounding box center [653, 329] width 1306 height 659
click at [401, 82] on html "Domov Dashboard Analýza trhu Cenník Reporty Projekty Nastavenia Návody Pomoc [E…" at bounding box center [653, 329] width 1306 height 659
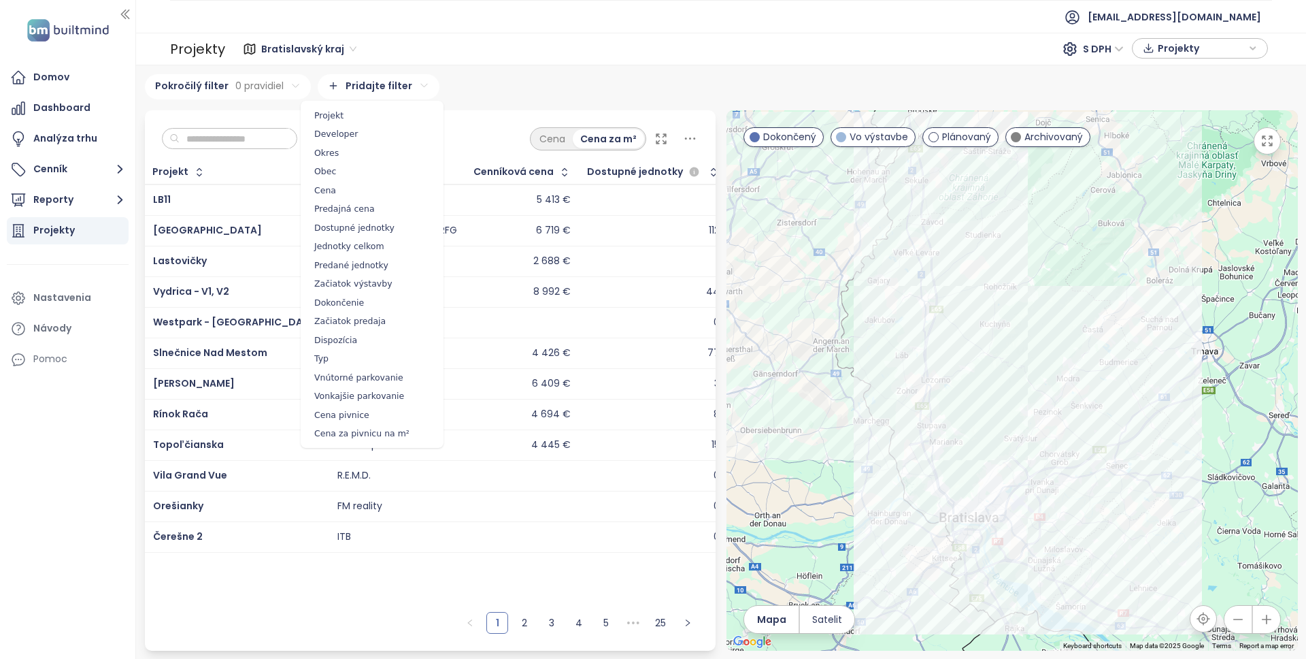
click at [525, 81] on html "Domov Dashboard Analýza trhu Cenník Reporty Projekty Nastavenia Návody Pomoc [E…" at bounding box center [653, 329] width 1306 height 659
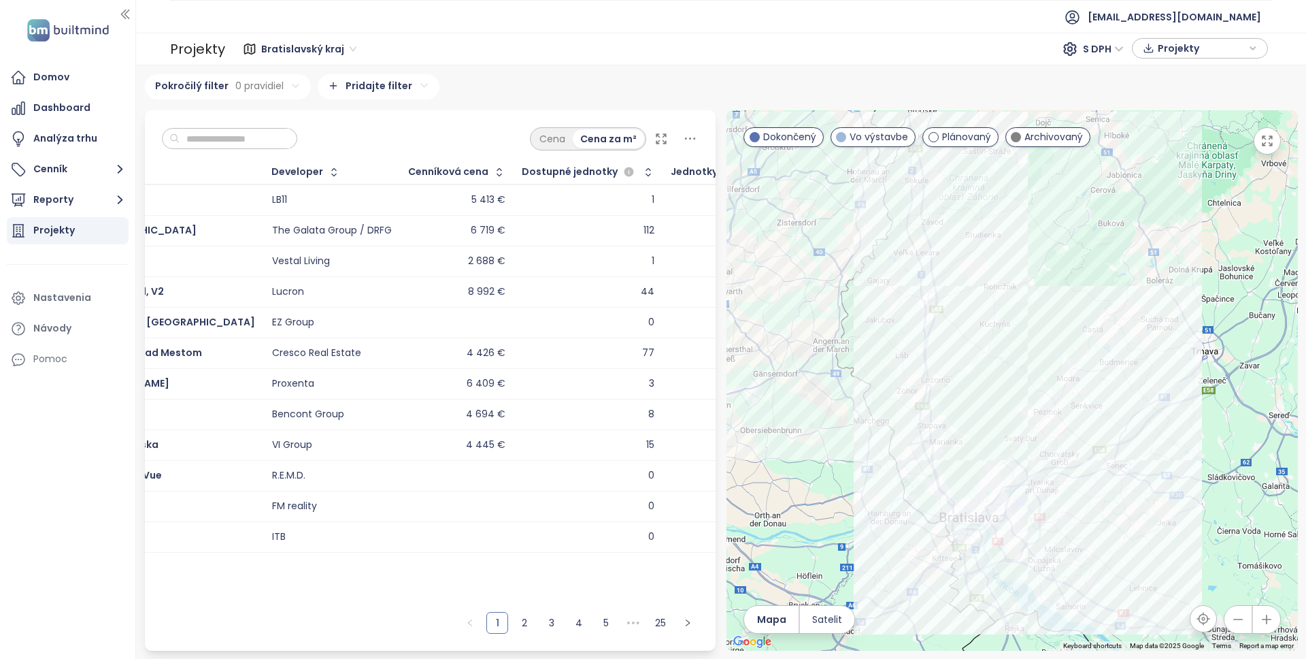
scroll to position [0, 0]
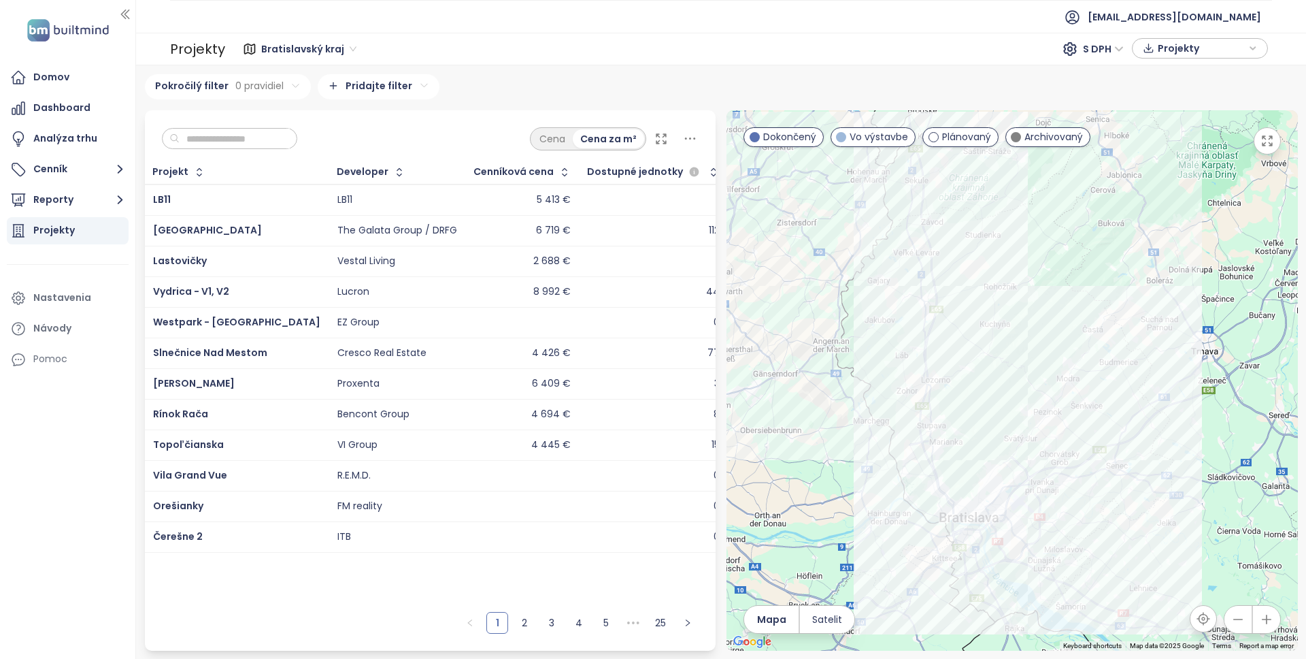
click at [692, 145] on icon at bounding box center [690, 138] width 17 height 17
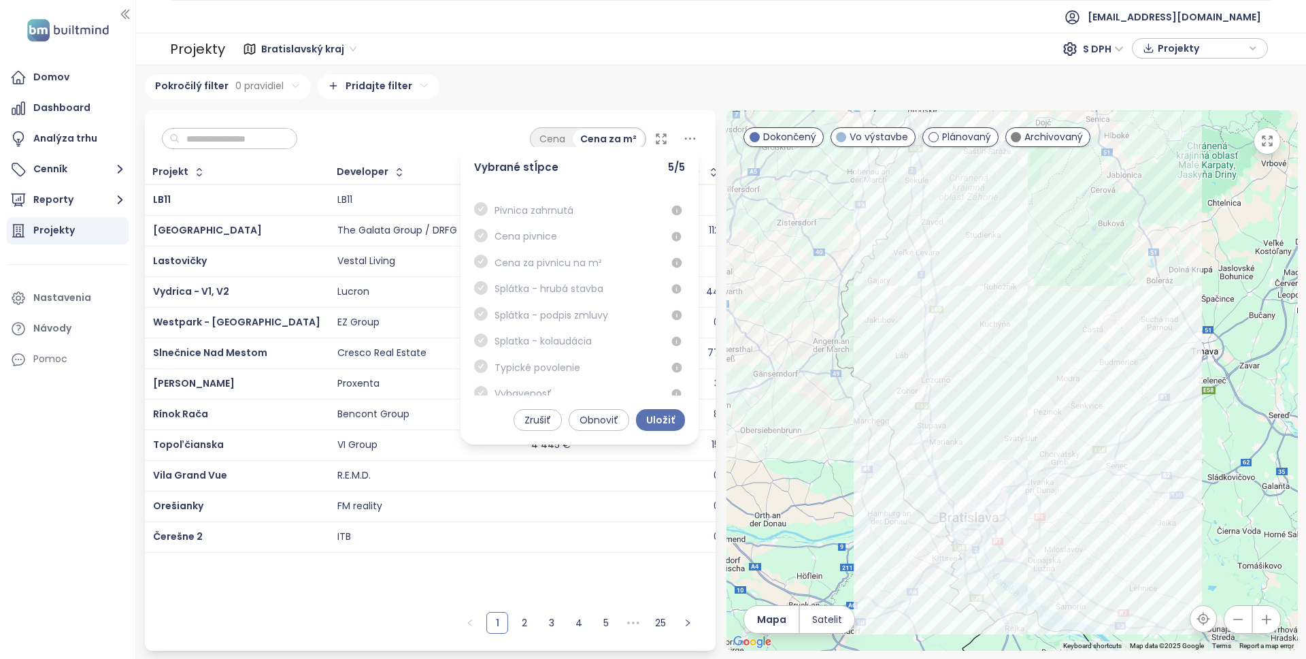
scroll to position [975, 0]
click at [687, 137] on icon at bounding box center [690, 138] width 17 height 17
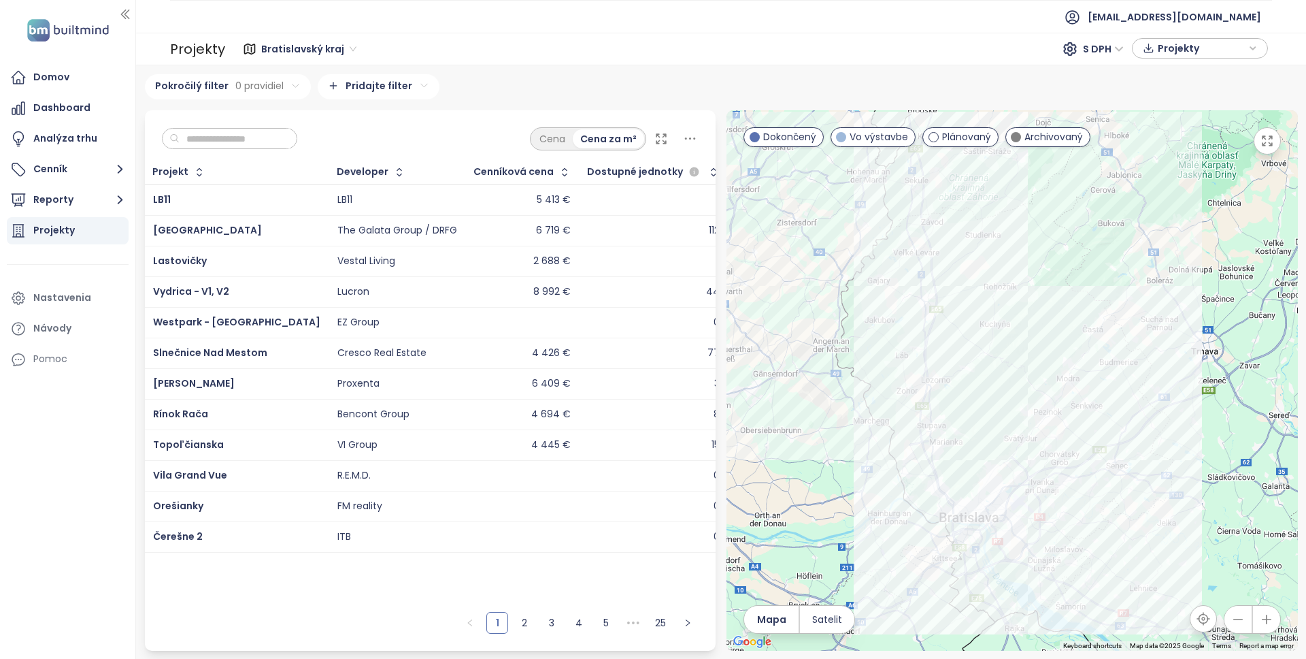
click at [695, 144] on icon at bounding box center [690, 138] width 17 height 17
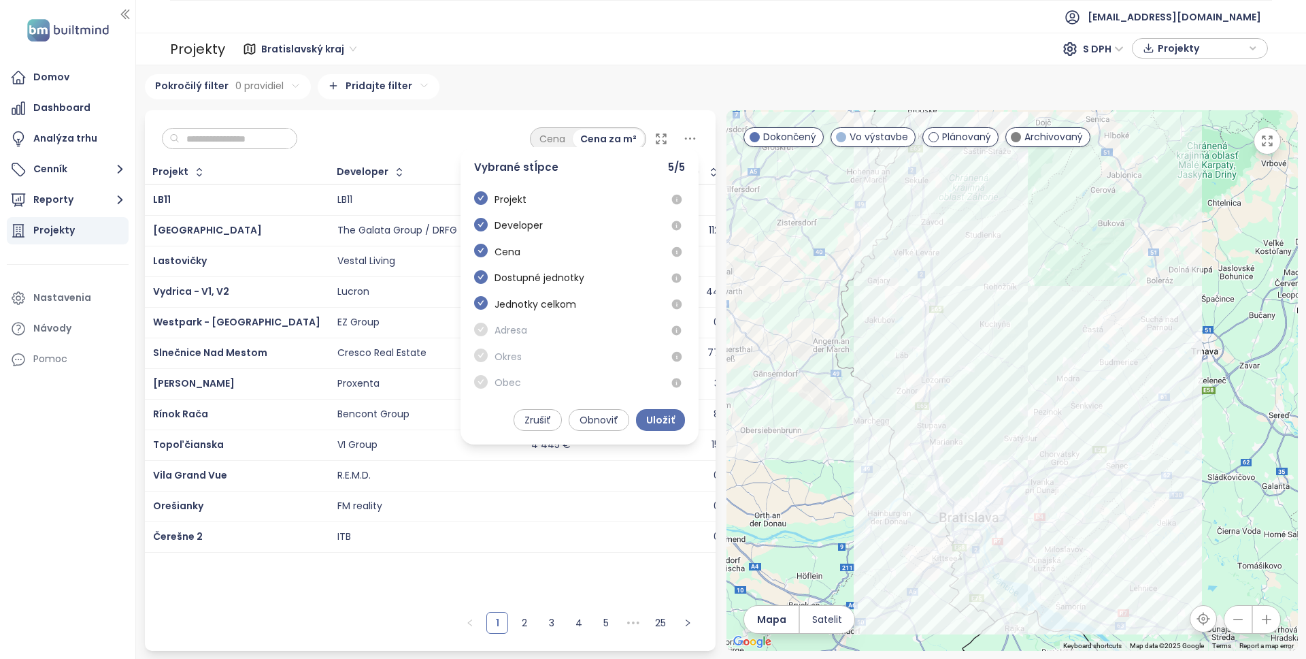
click at [695, 135] on icon at bounding box center [690, 138] width 17 height 17
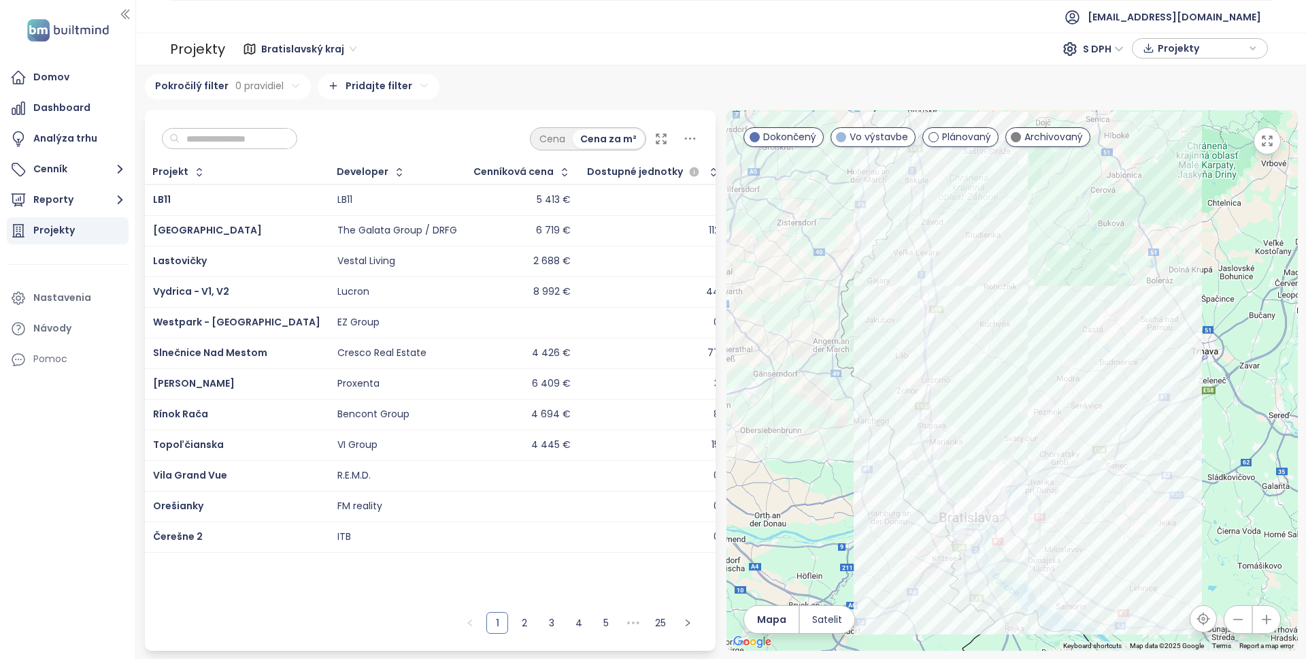
click at [691, 135] on icon at bounding box center [690, 138] width 17 height 17
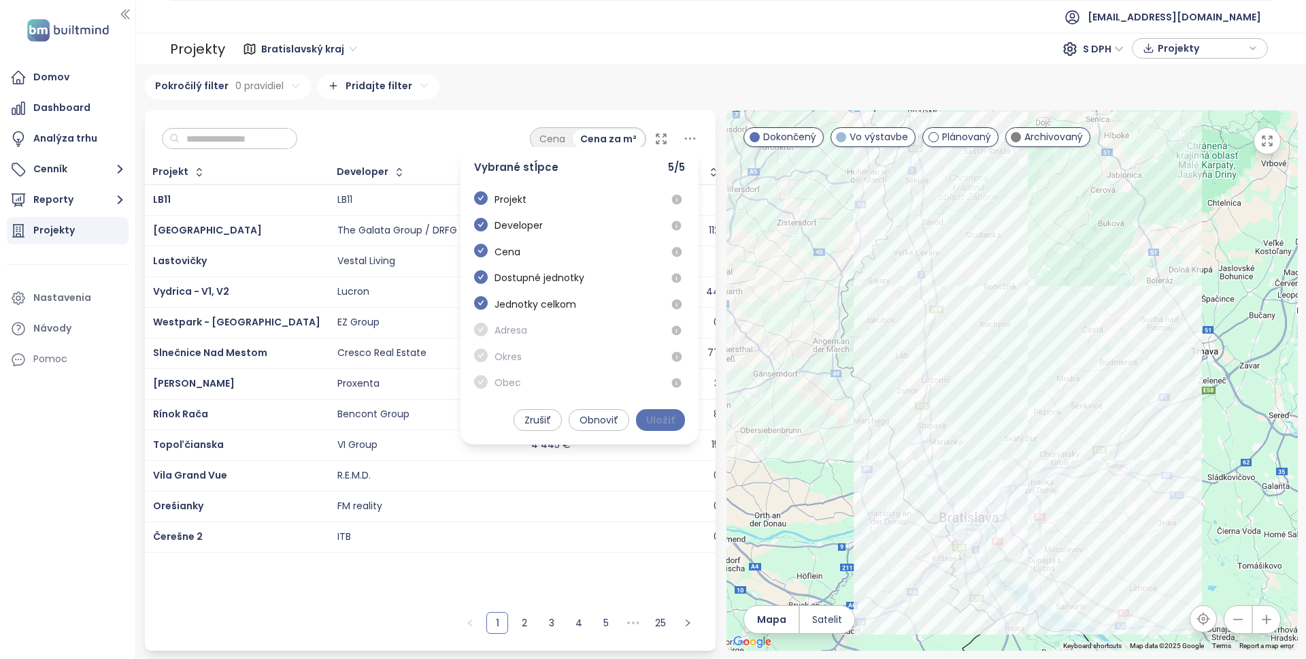
click at [667, 418] on span "Uložiť" at bounding box center [660, 419] width 29 height 15
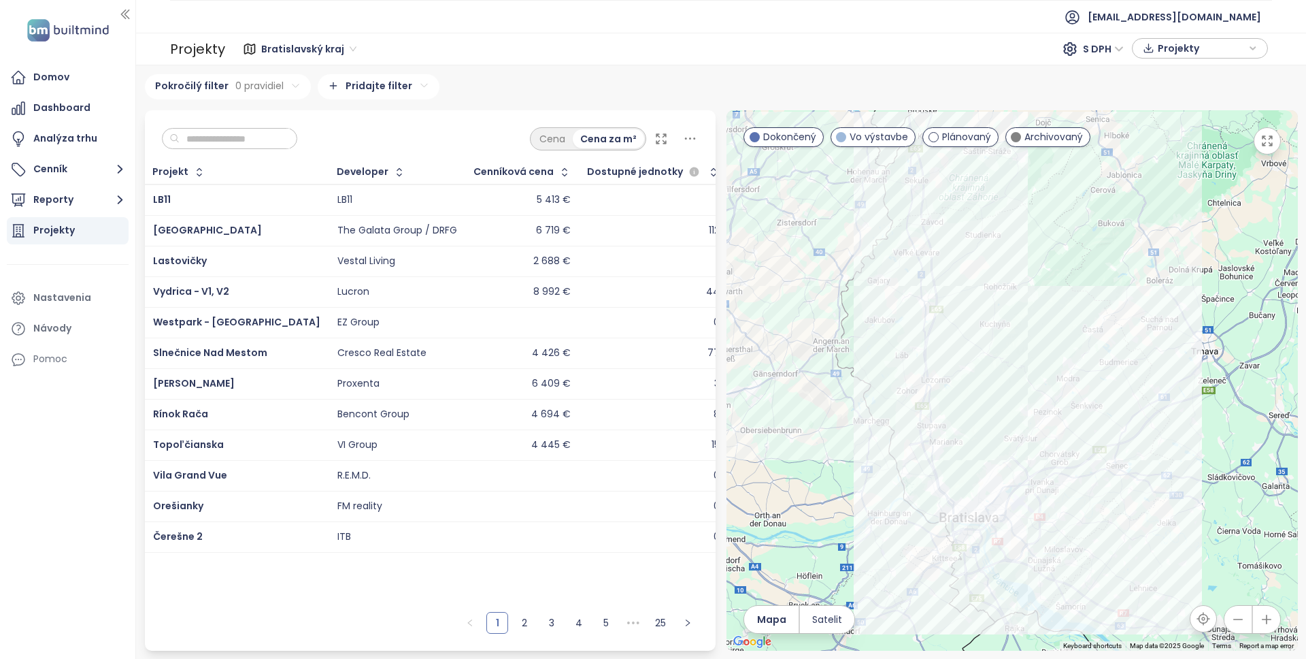
click at [1224, 47] on div "Projekty" at bounding box center [1200, 48] width 121 height 20
click at [1170, 103] on span "Stiahnuť" at bounding box center [1181, 101] width 43 height 15
click at [56, 74] on div "Domov" at bounding box center [51, 77] width 36 height 17
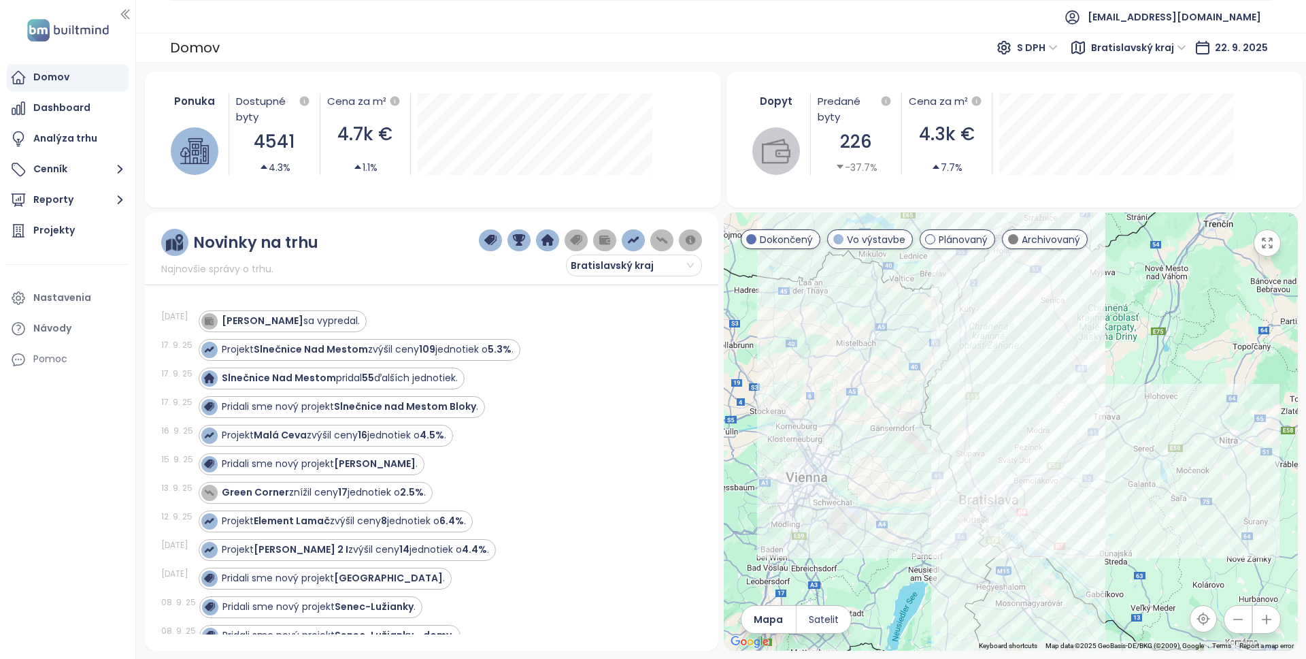
click at [1187, 46] on span "Bratislavský kraj" at bounding box center [1138, 47] width 95 height 20
click at [1187, 49] on span "Bratislavský kraj" at bounding box center [1138, 47] width 95 height 20
click at [1144, 95] on div "Bratislava I-V" at bounding box center [1146, 96] width 84 height 15
